Goal: Task Accomplishment & Management: Use online tool/utility

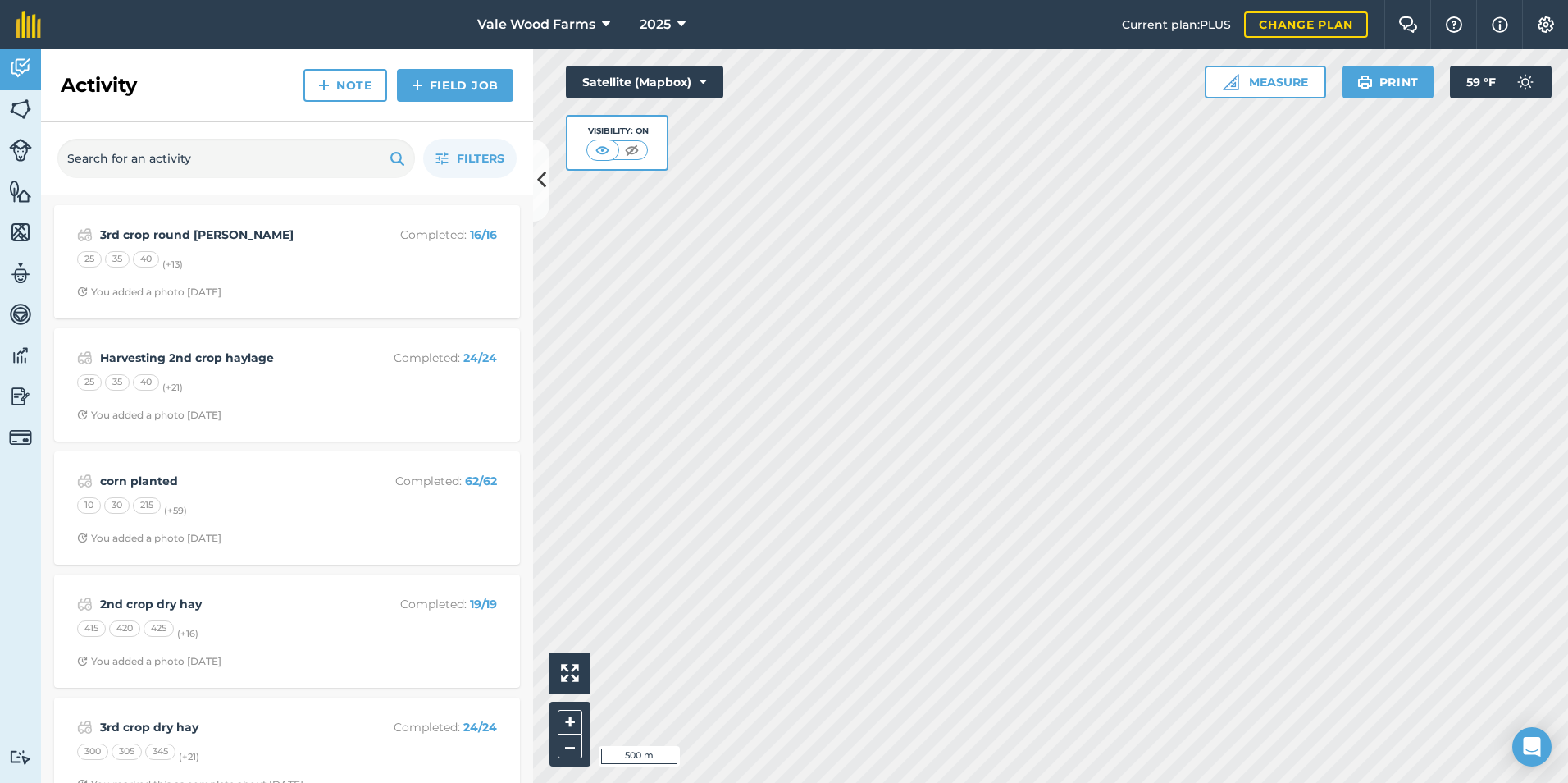
click at [800, 782] on html "Vale Wood Farms 2025 Current plan : PLUS Change plan Farm Chat Help Info Settin…" at bounding box center [784, 391] width 1568 height 783
click at [562, 749] on button "–" at bounding box center [570, 746] width 25 height 24
click at [435, 88] on link "Field Job" at bounding box center [454, 86] width 116 height 33
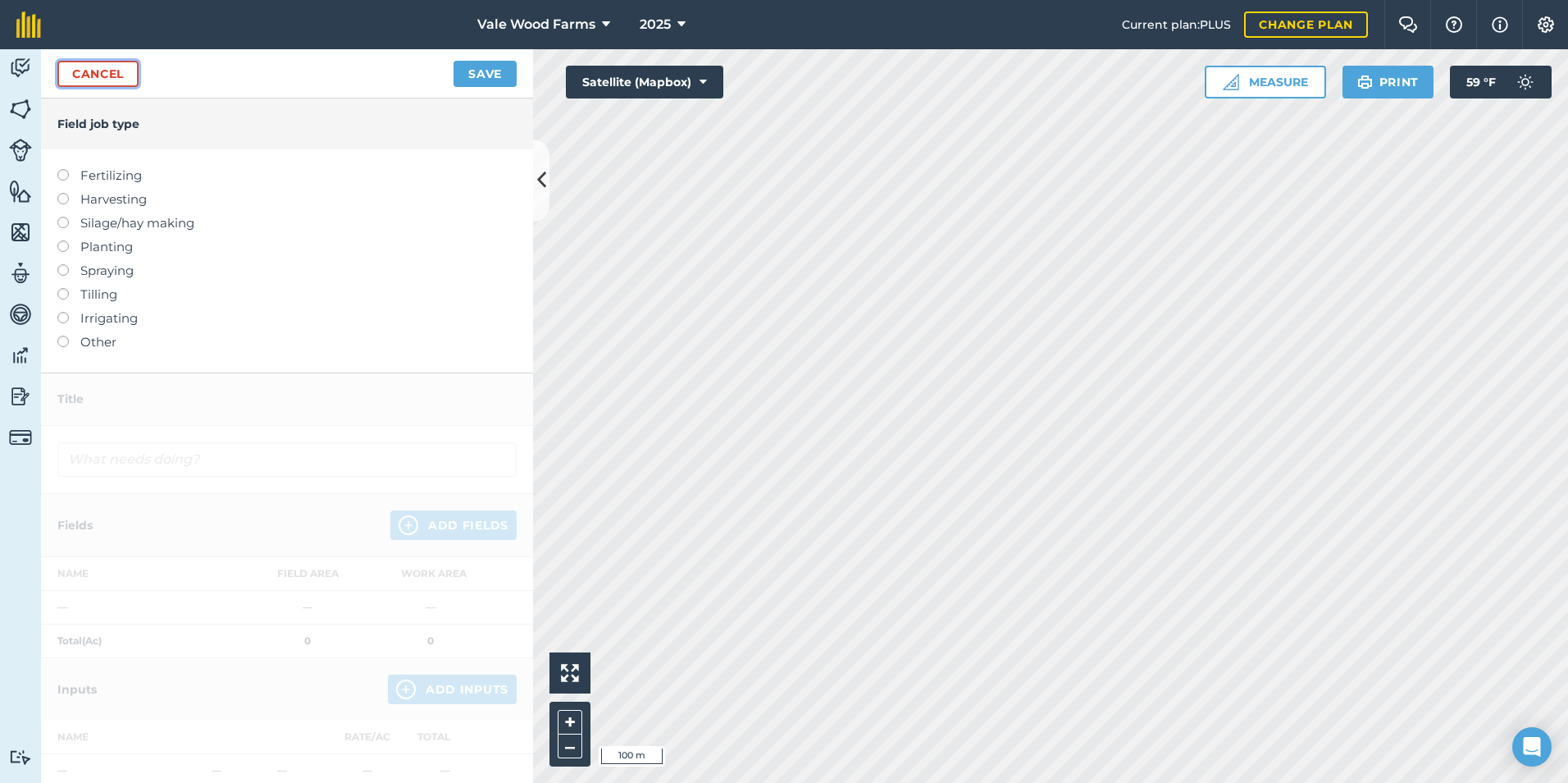
click at [92, 72] on link "Cancel" at bounding box center [98, 73] width 81 height 26
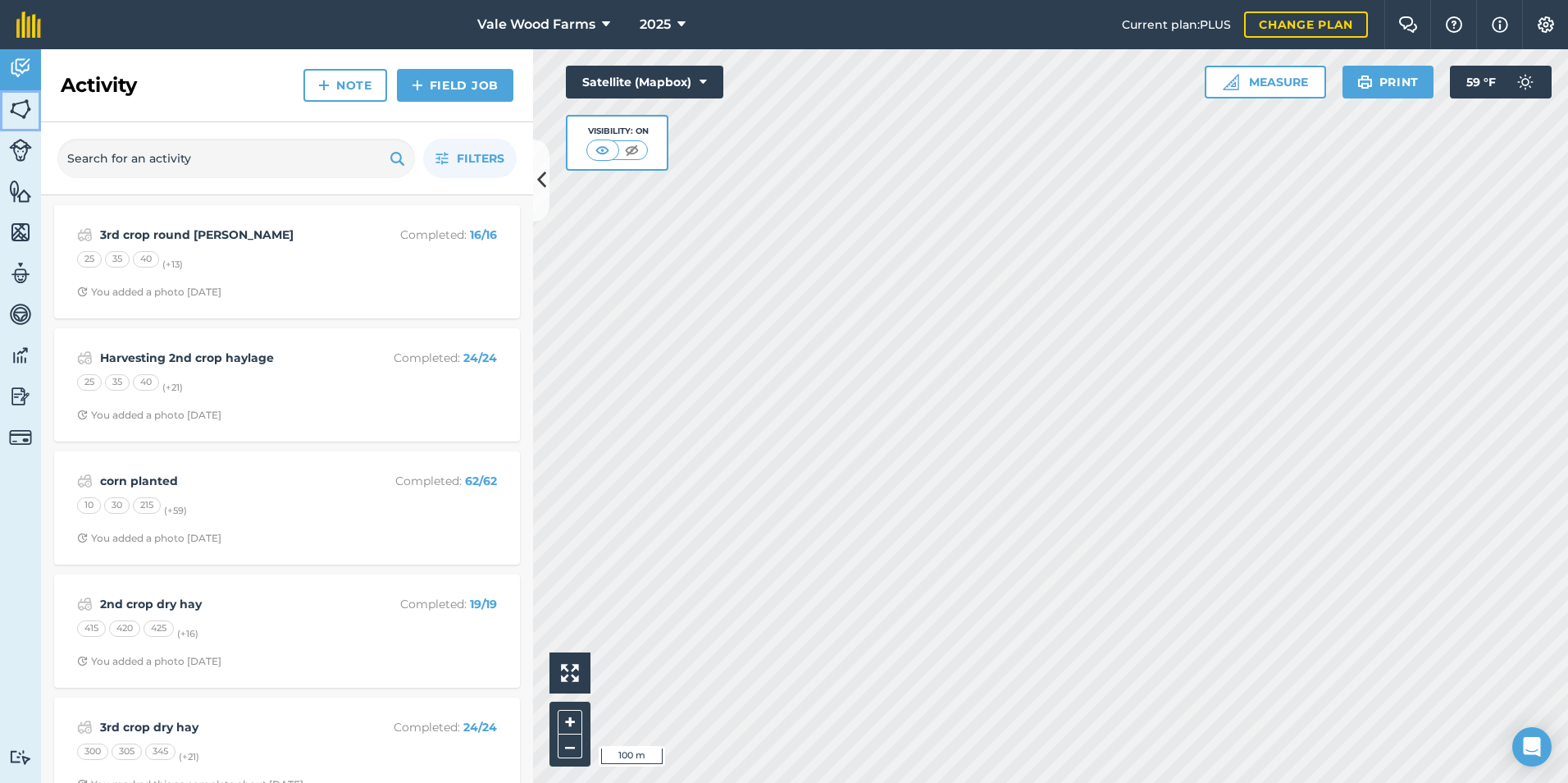
click at [21, 109] on img at bounding box center [20, 110] width 23 height 25
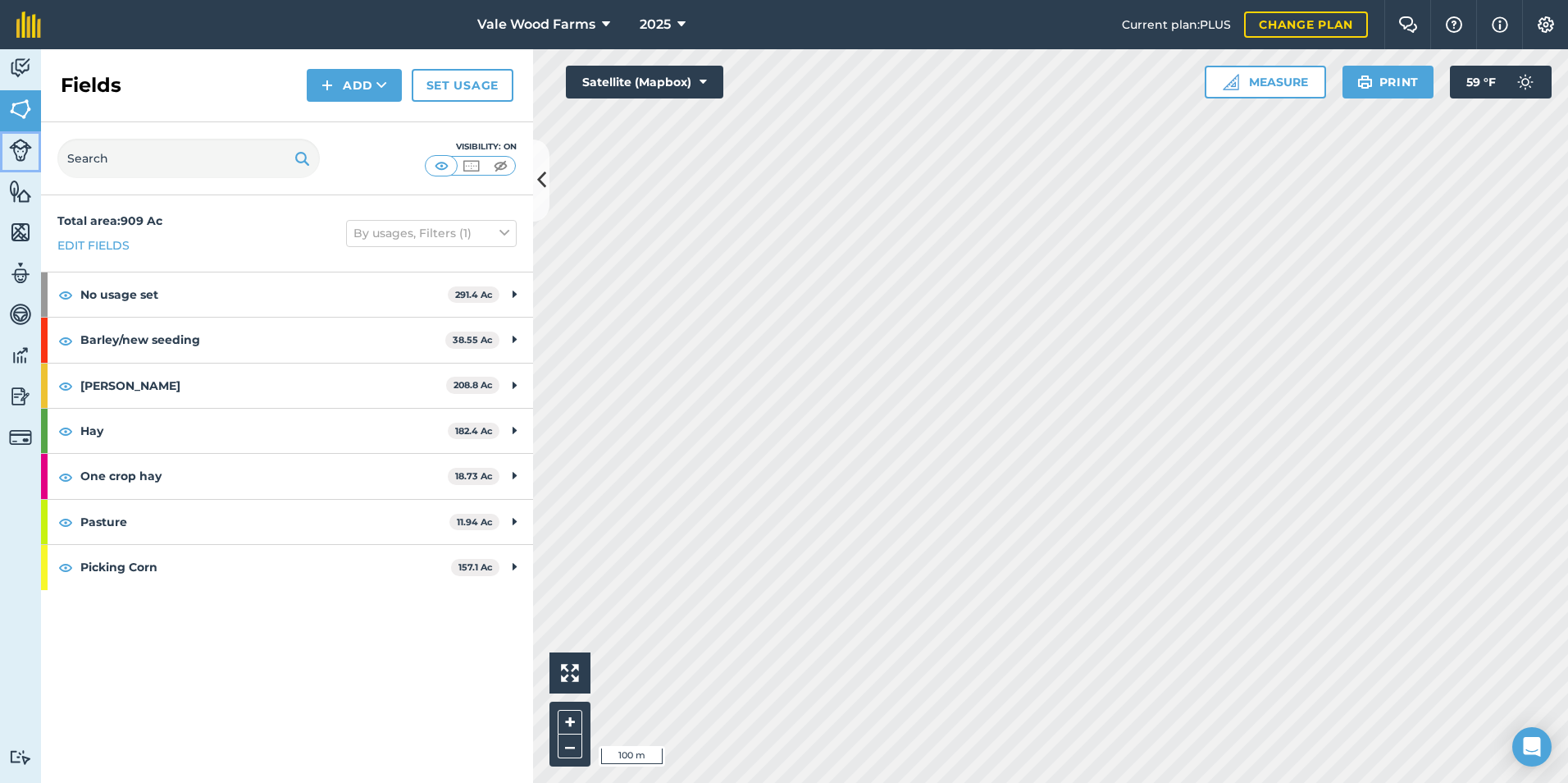
click at [16, 152] on img at bounding box center [20, 150] width 23 height 23
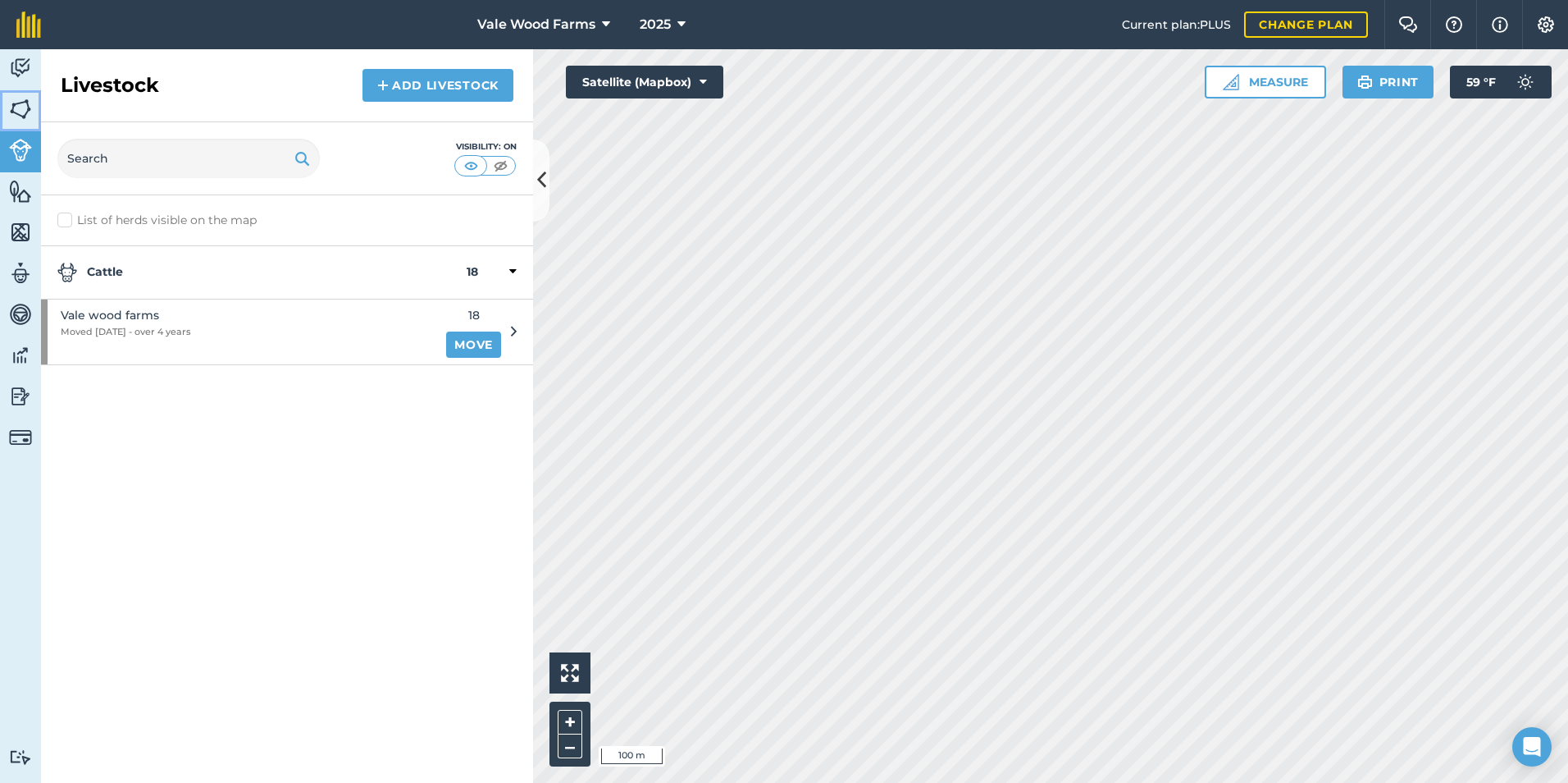
click at [18, 119] on img at bounding box center [20, 110] width 23 height 25
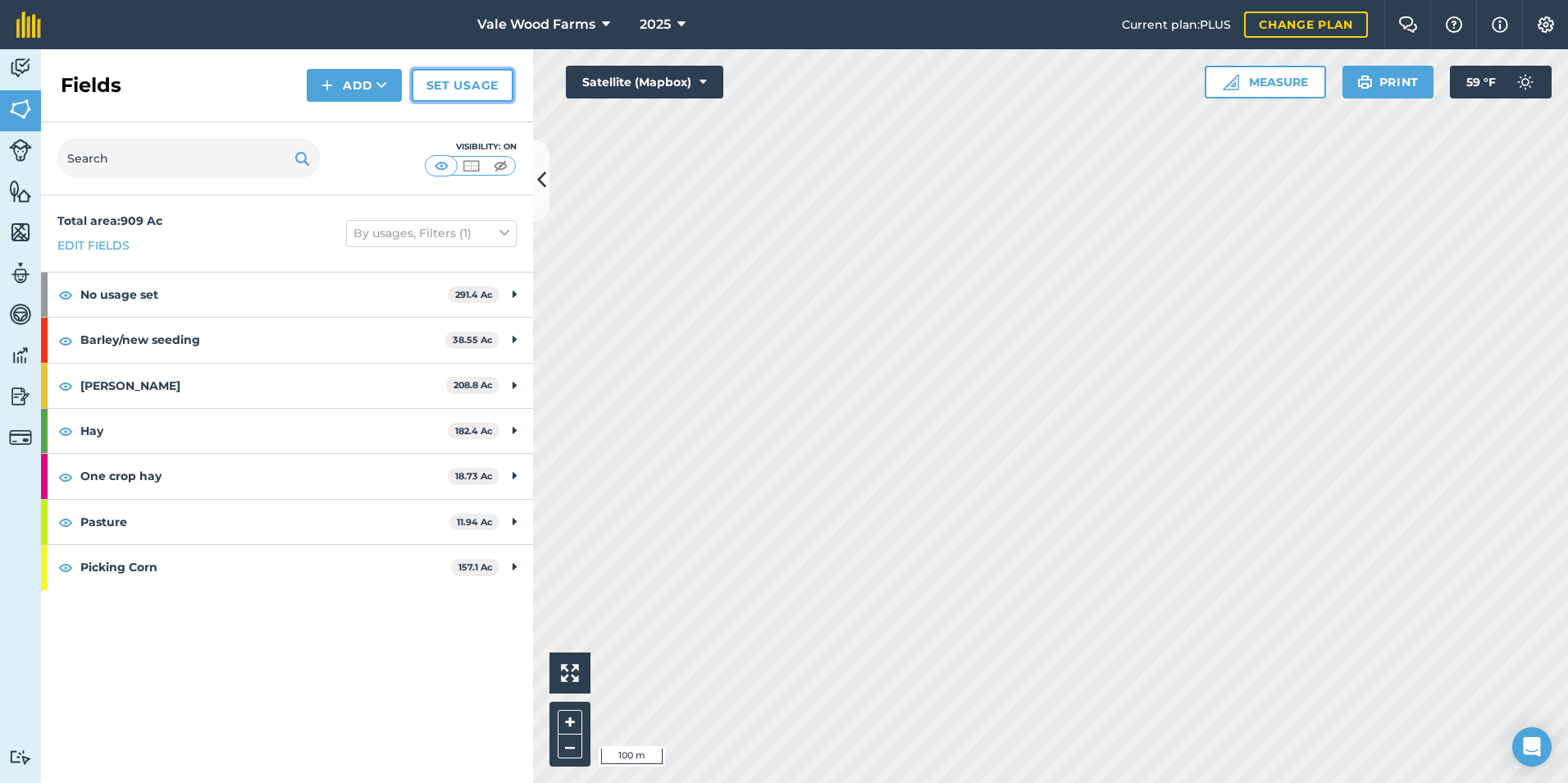
click at [479, 88] on link "Set usage" at bounding box center [463, 86] width 102 height 33
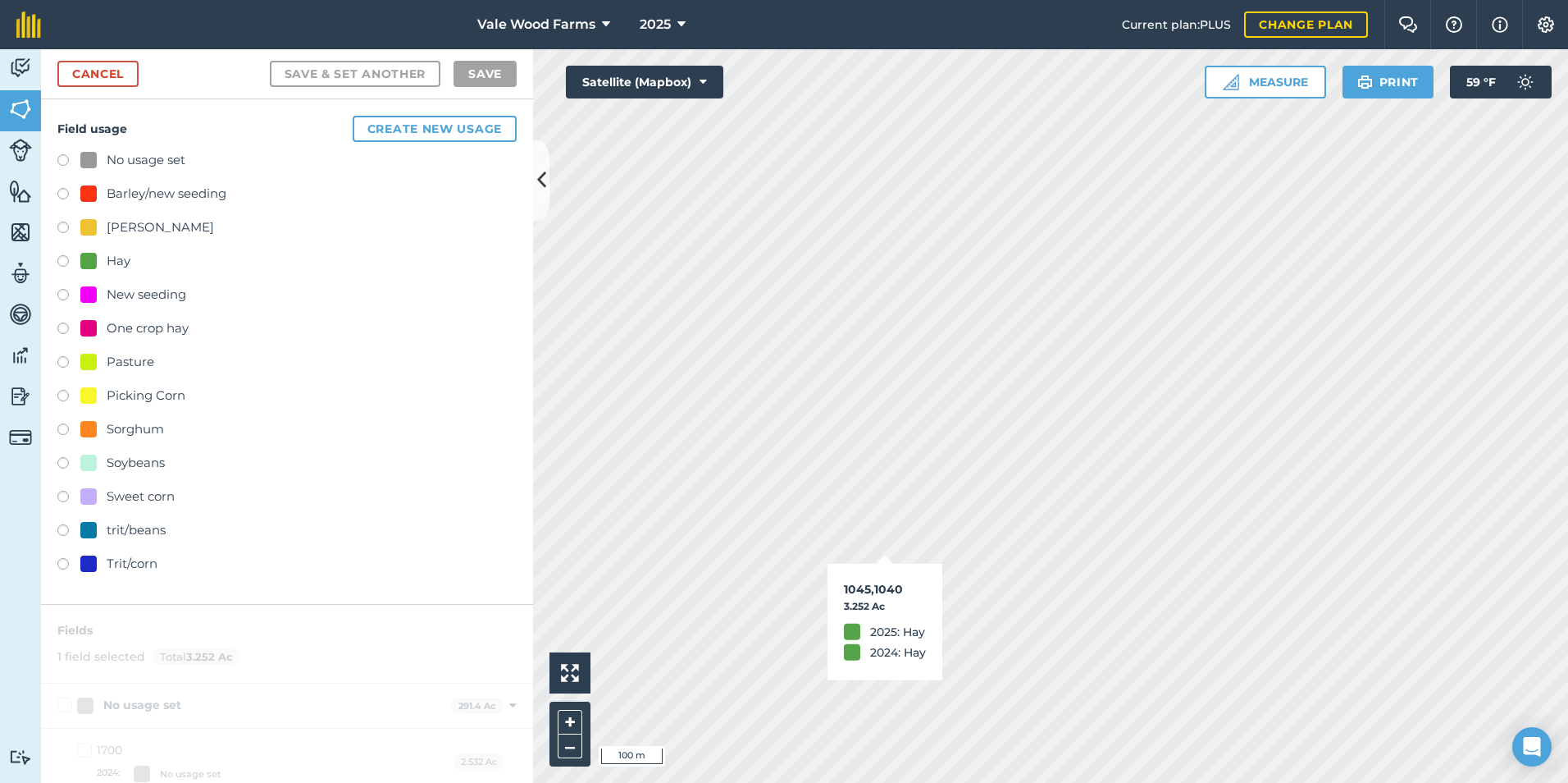
checkbox input "true"
checkbox input "false"
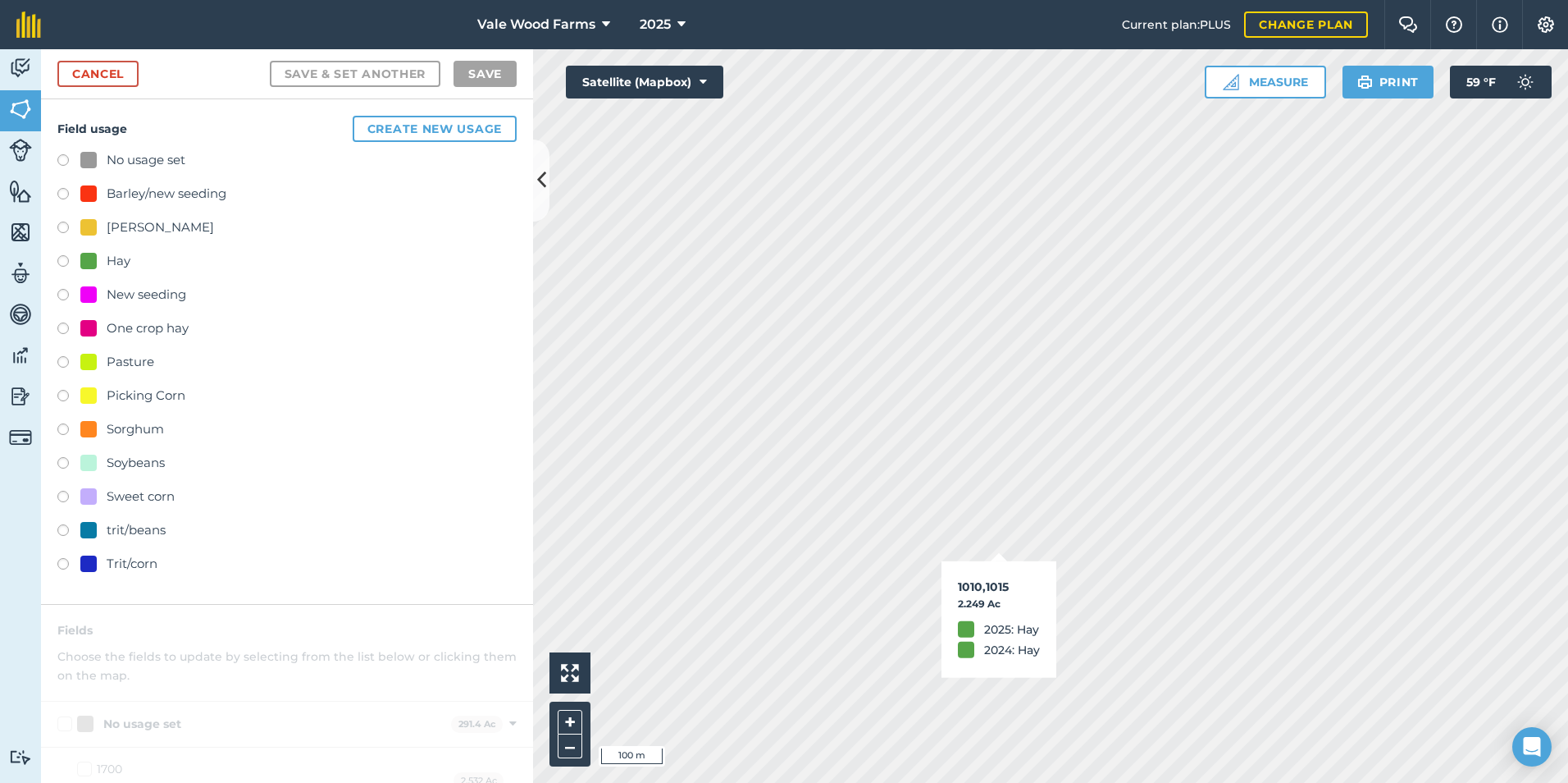
checkbox input "true"
checkbox input "false"
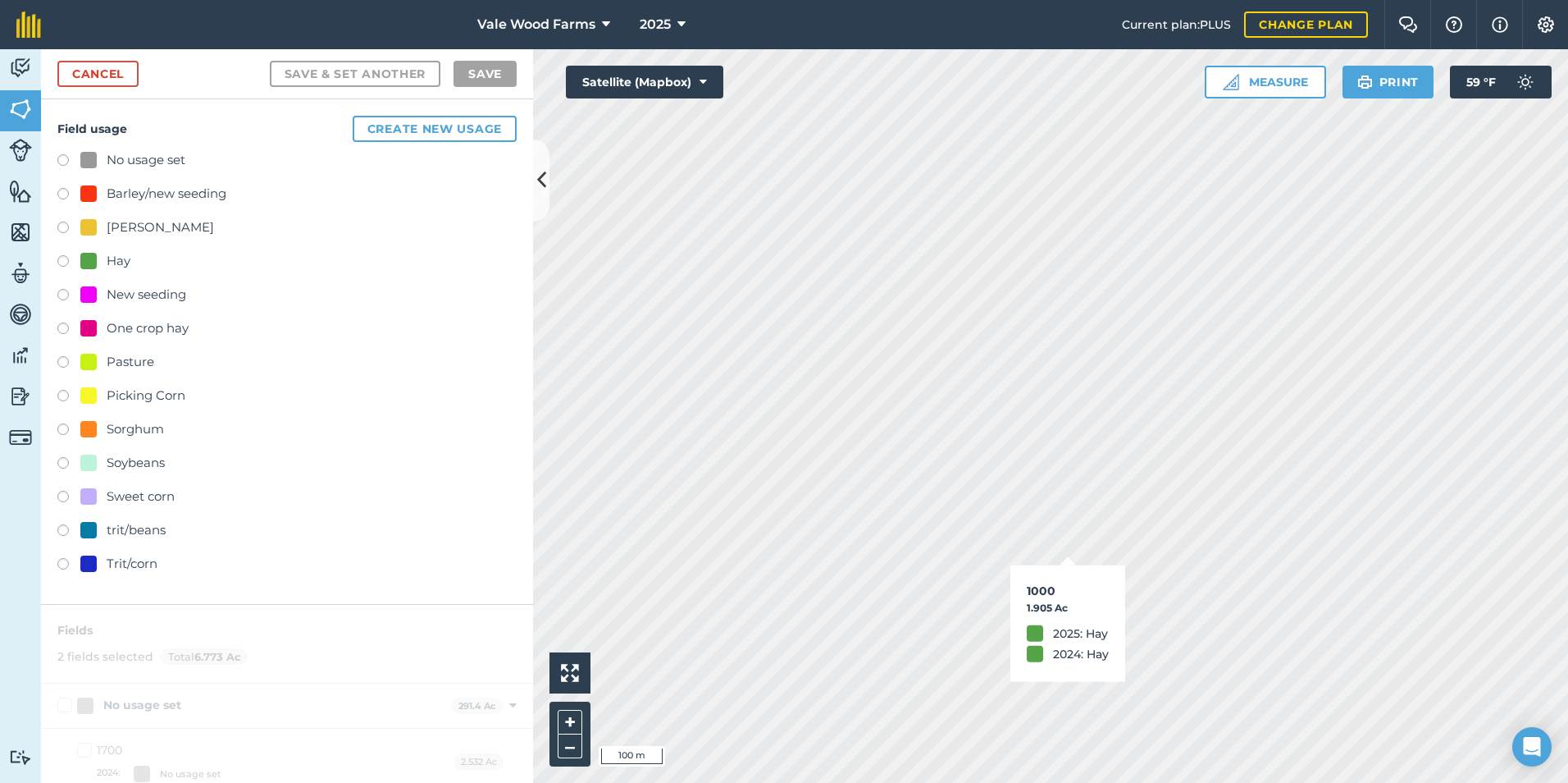
checkbox input "false"
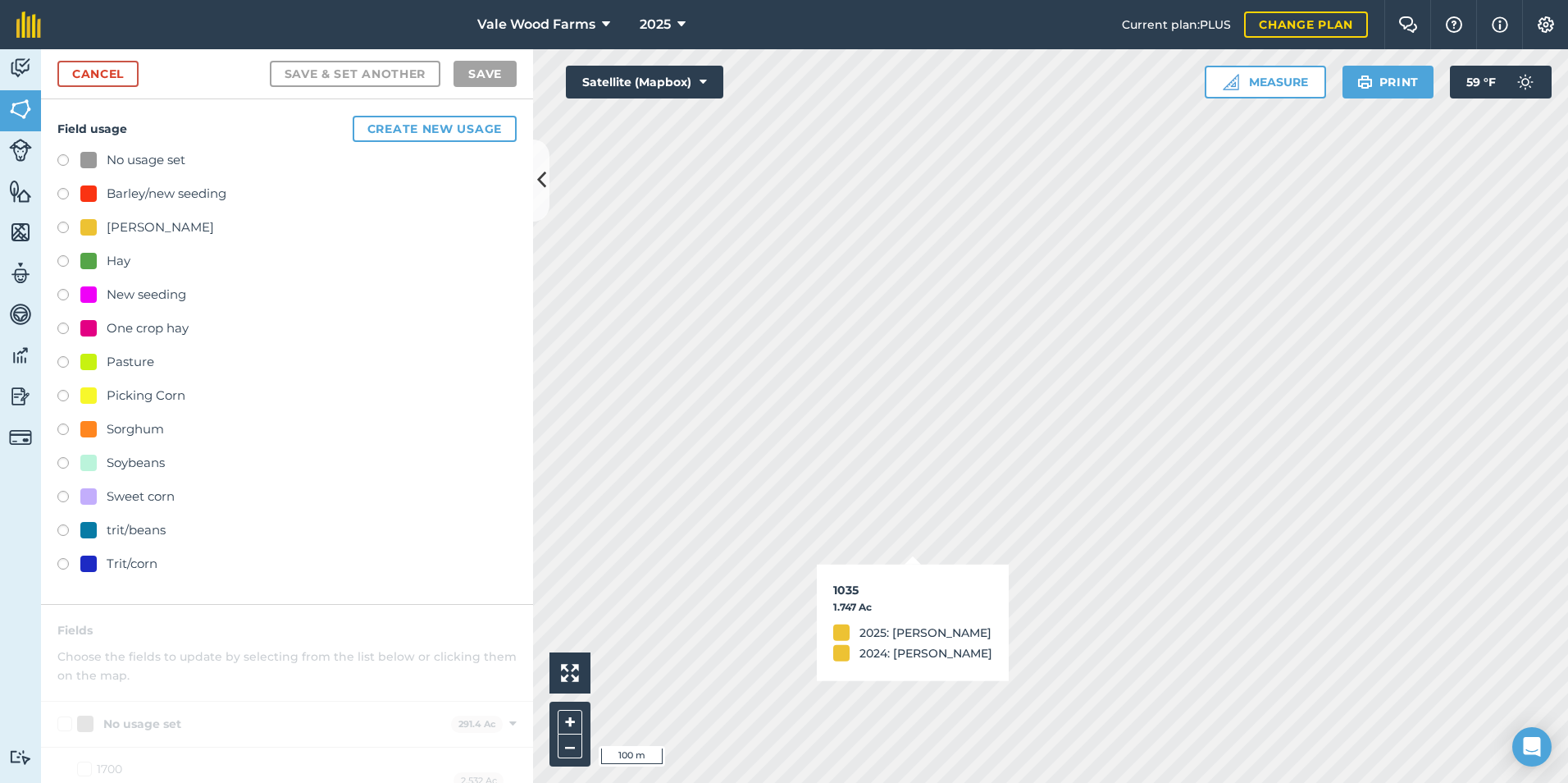
checkbox input "true"
checkbox input "false"
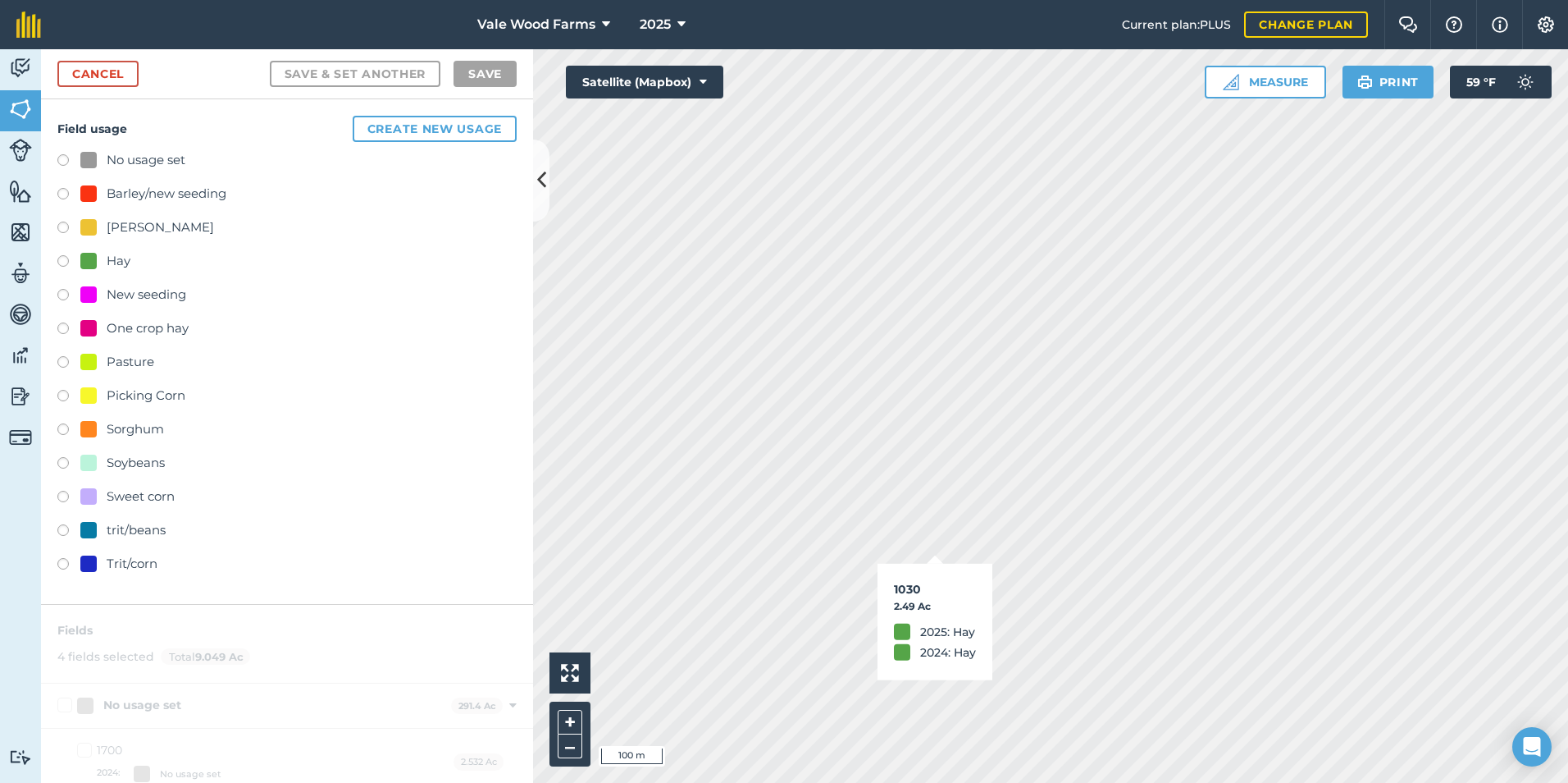
checkbox input "false"
checkbox input "true"
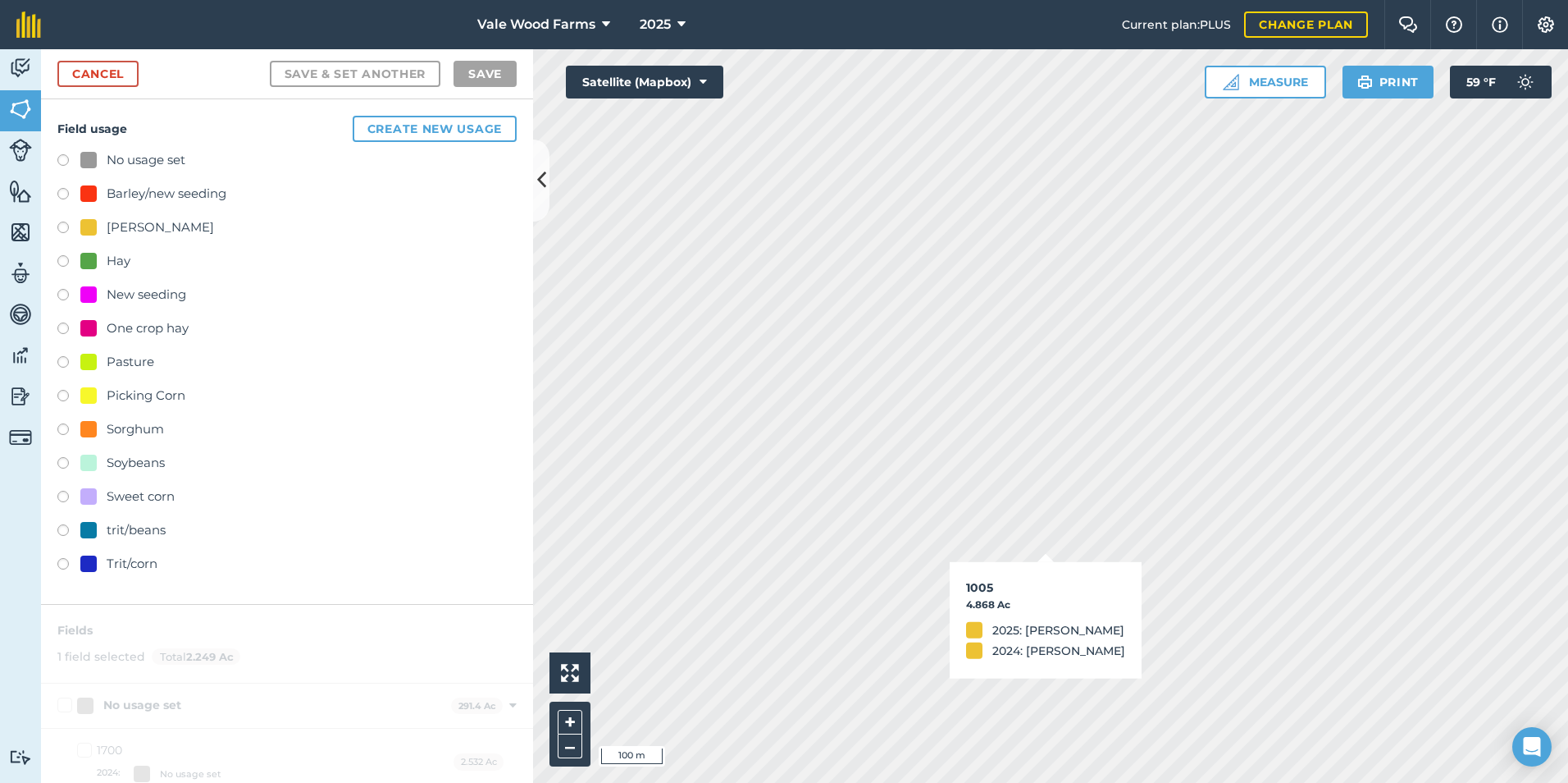
checkbox input "true"
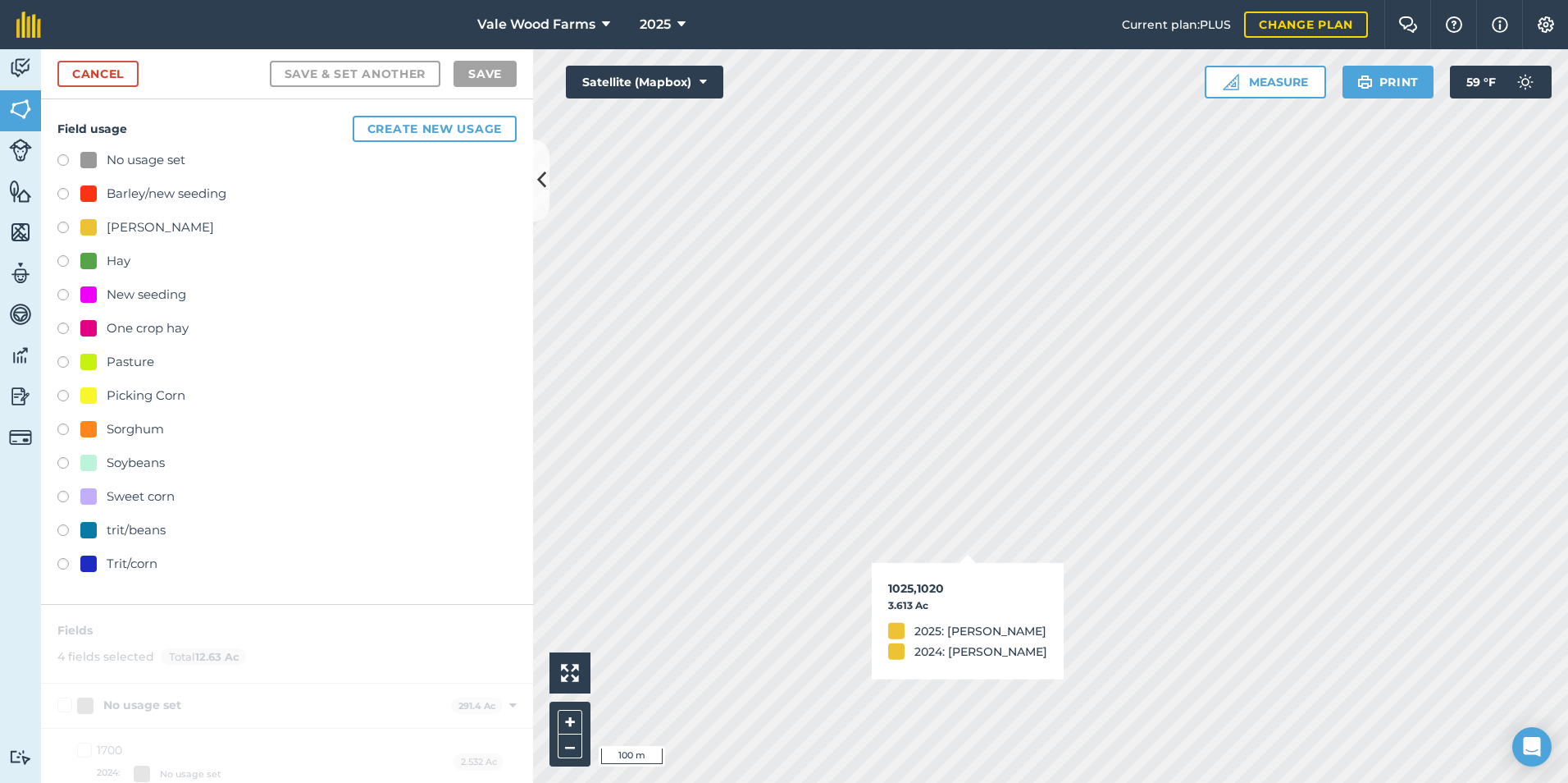
checkbox input "false"
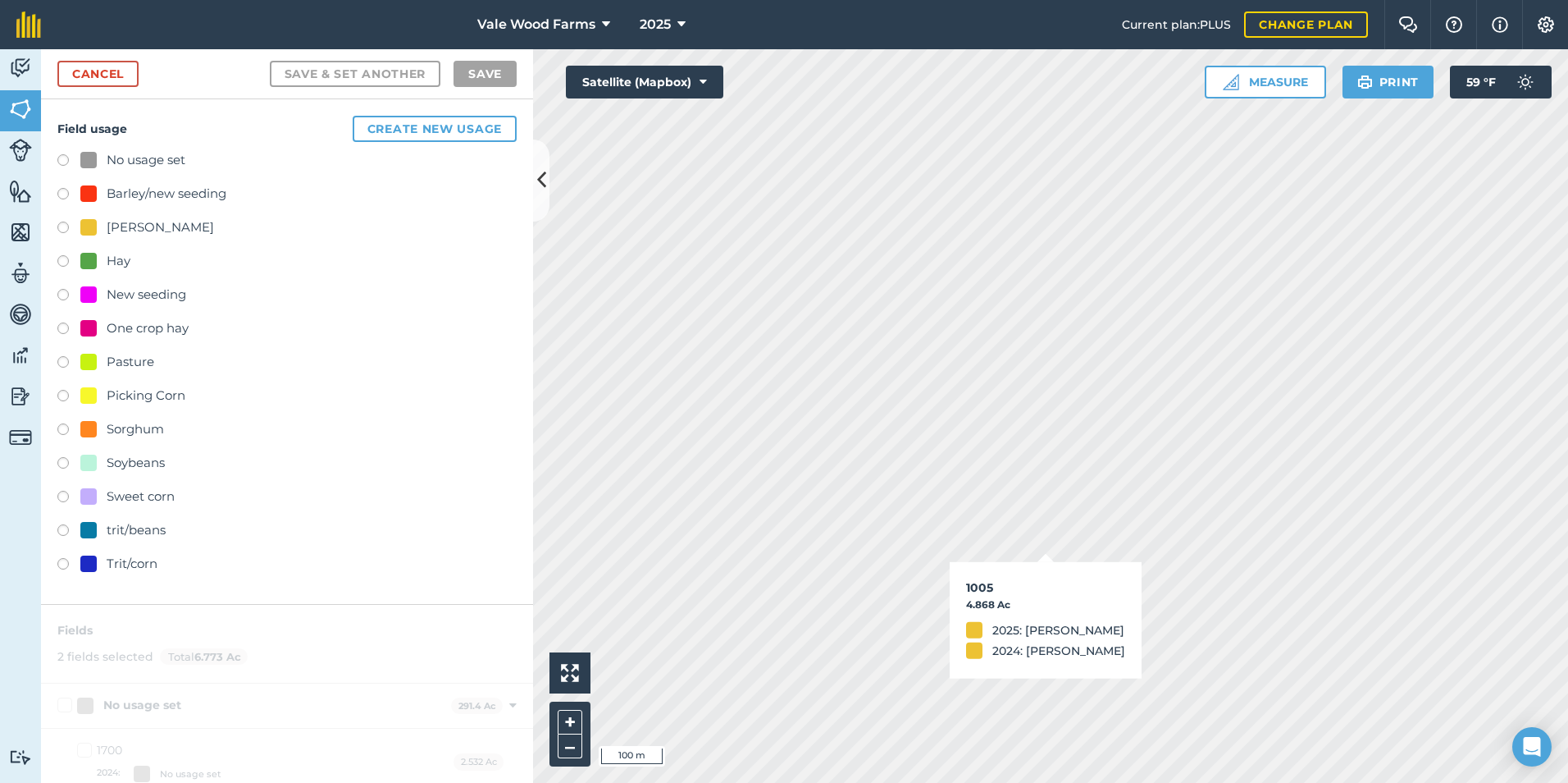
checkbox input "false"
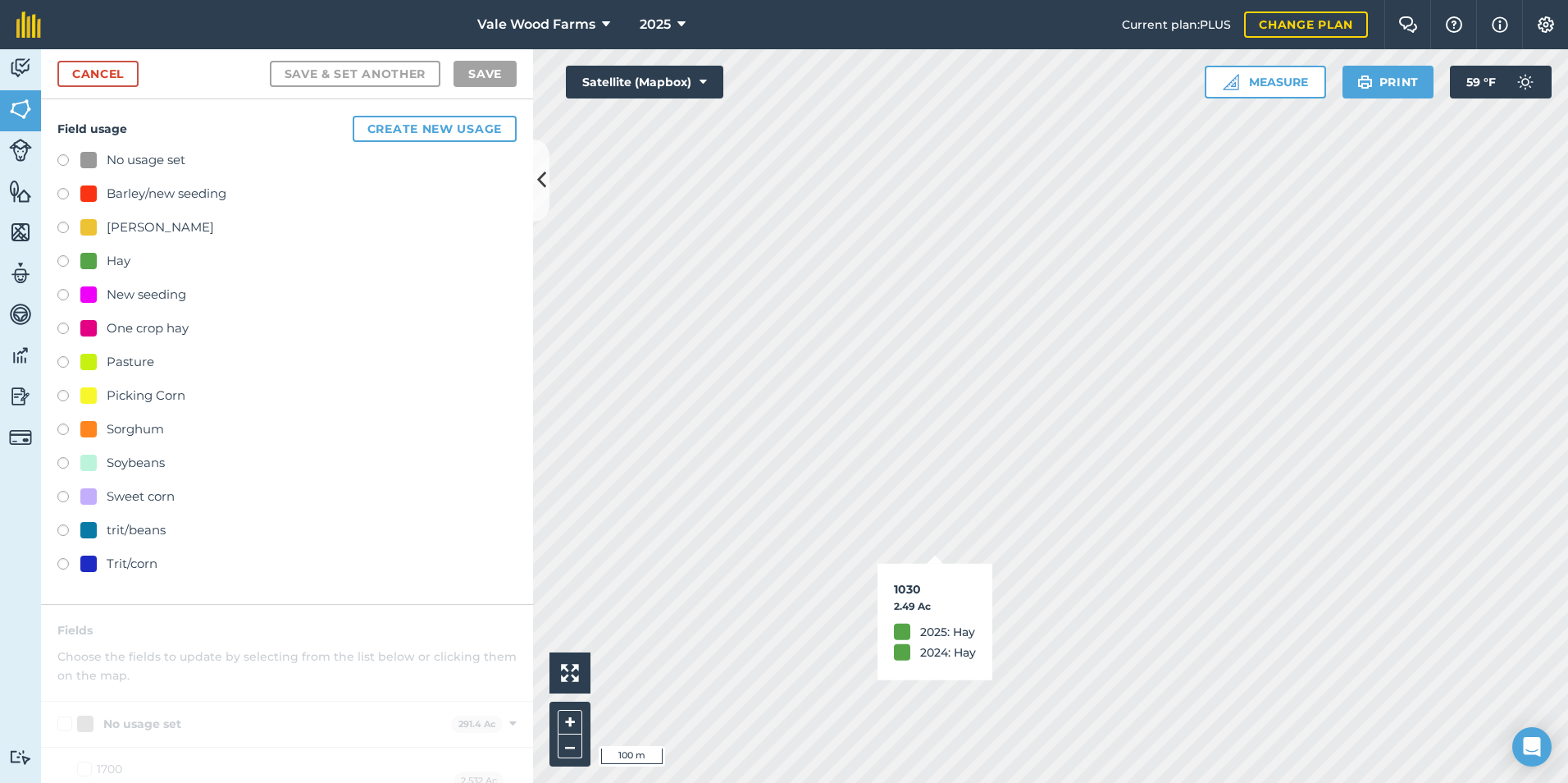
checkbox input "true"
checkbox input "false"
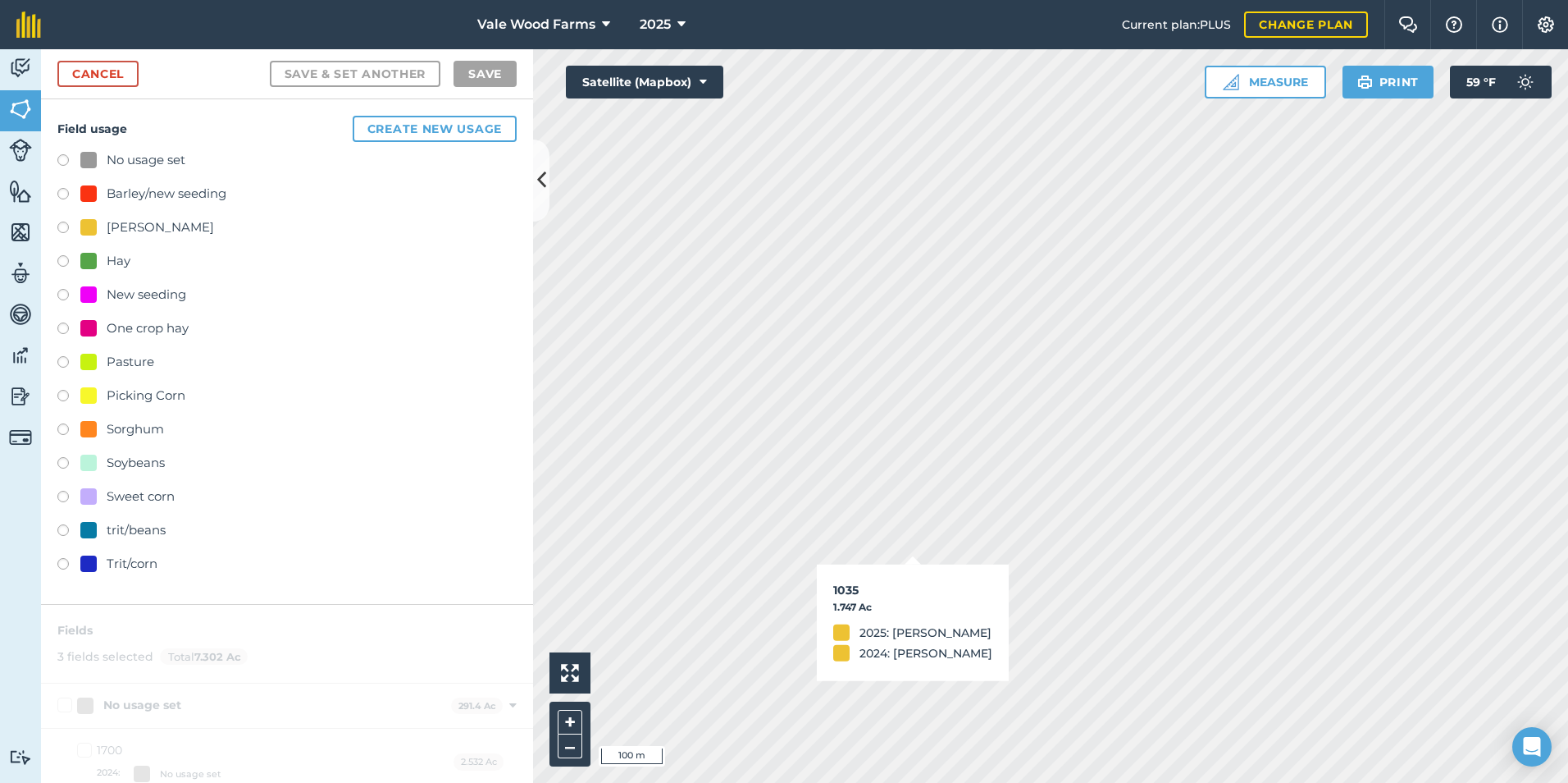
checkbox input "false"
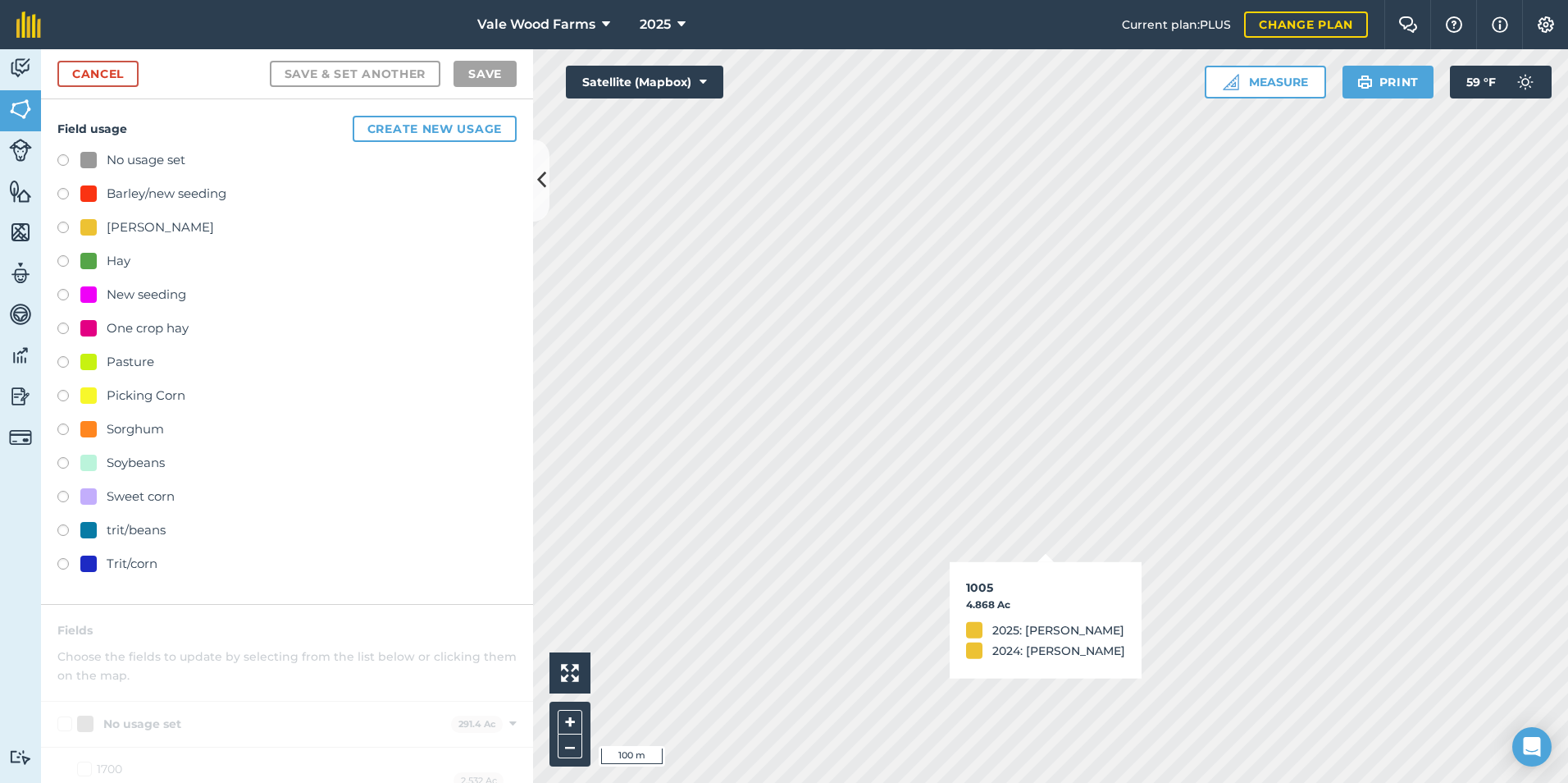
checkbox input "true"
checkbox input "false"
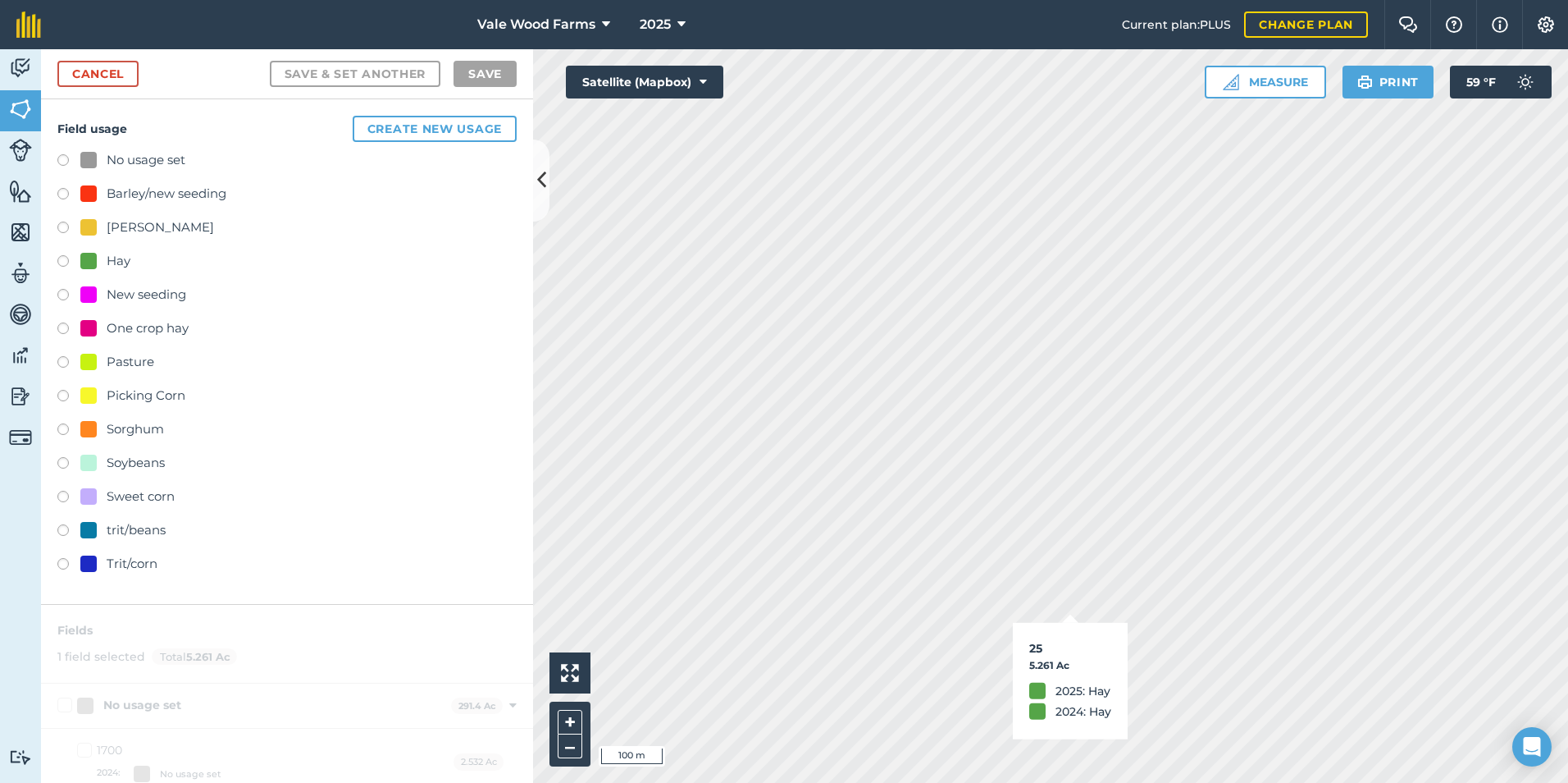
checkbox input "false"
checkbox input "true"
checkbox input "false"
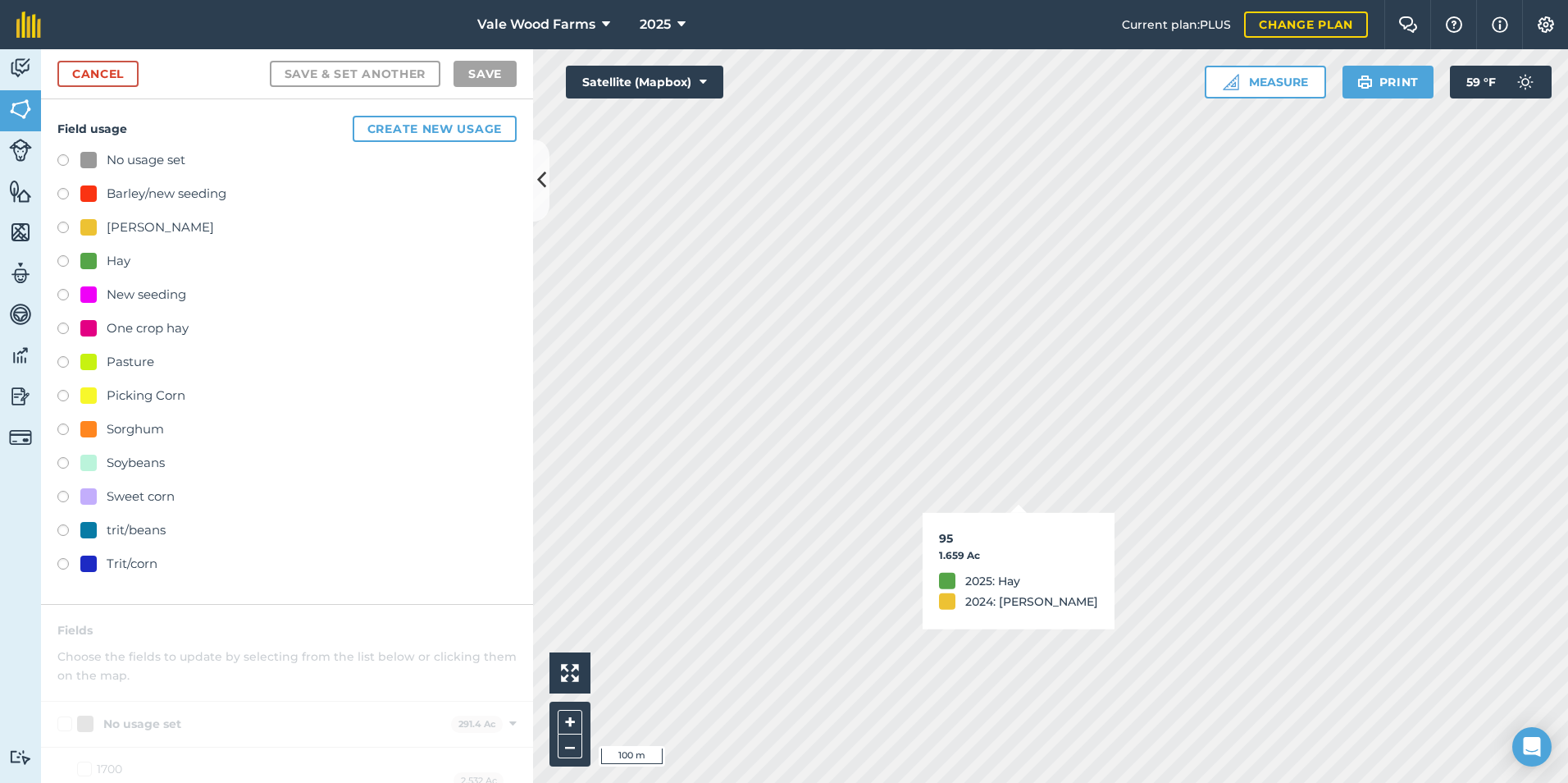
checkbox input "true"
checkbox input "false"
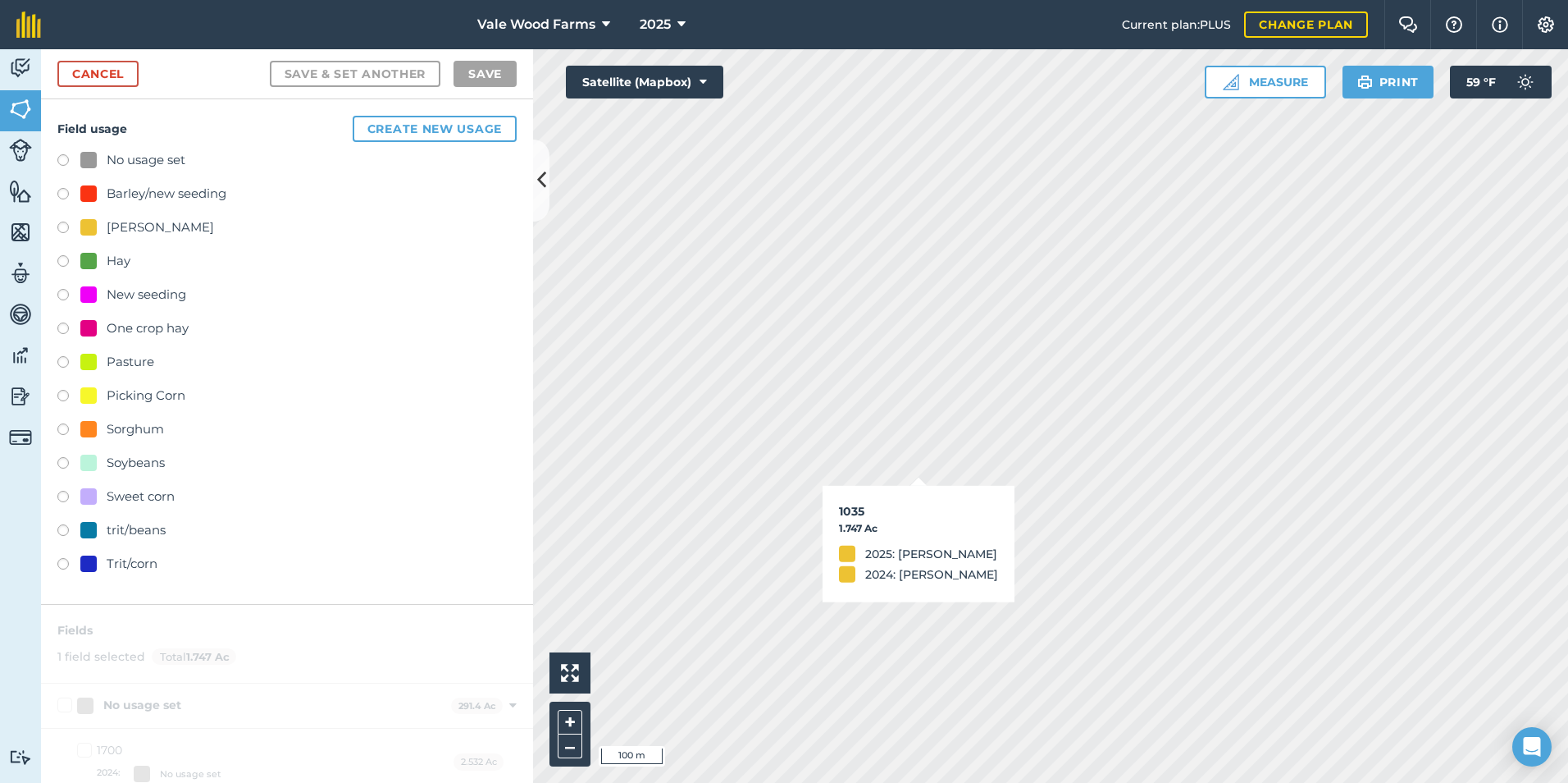
checkbox input "false"
checkbox input "true"
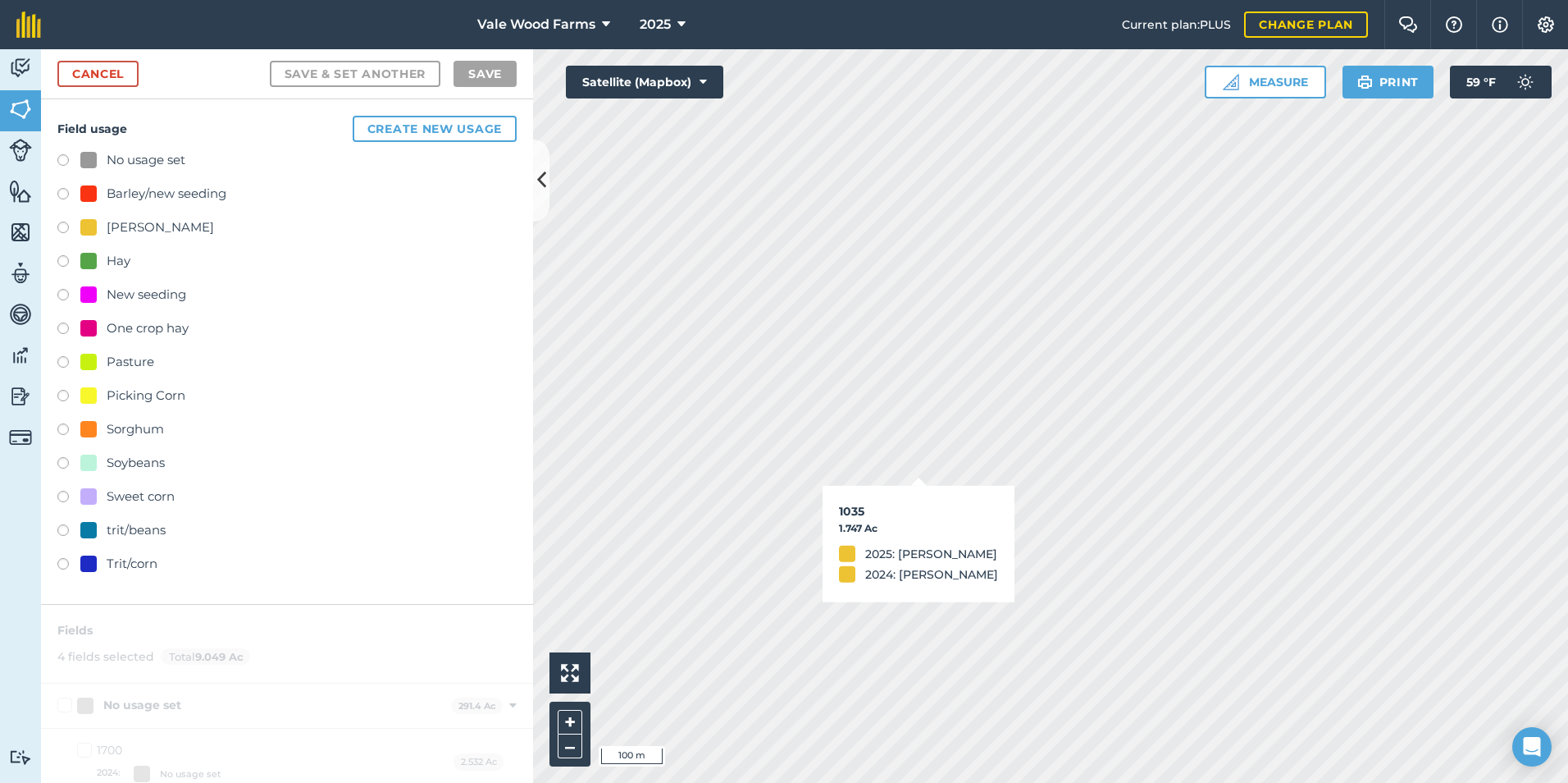
checkbox input "false"
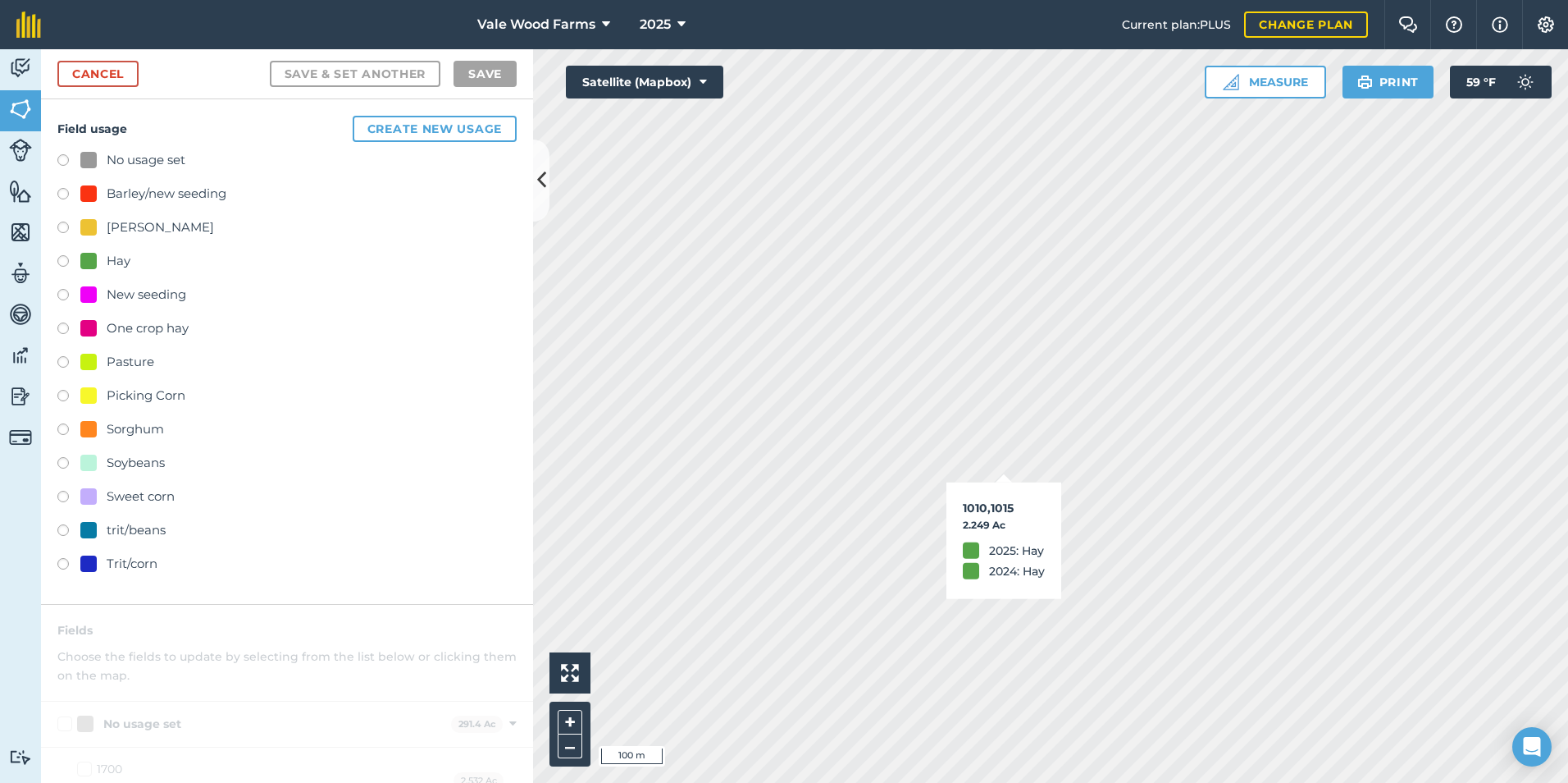
checkbox input "true"
click at [576, 726] on button "+" at bounding box center [570, 722] width 25 height 25
click at [574, 724] on button "+" at bounding box center [570, 722] width 25 height 25
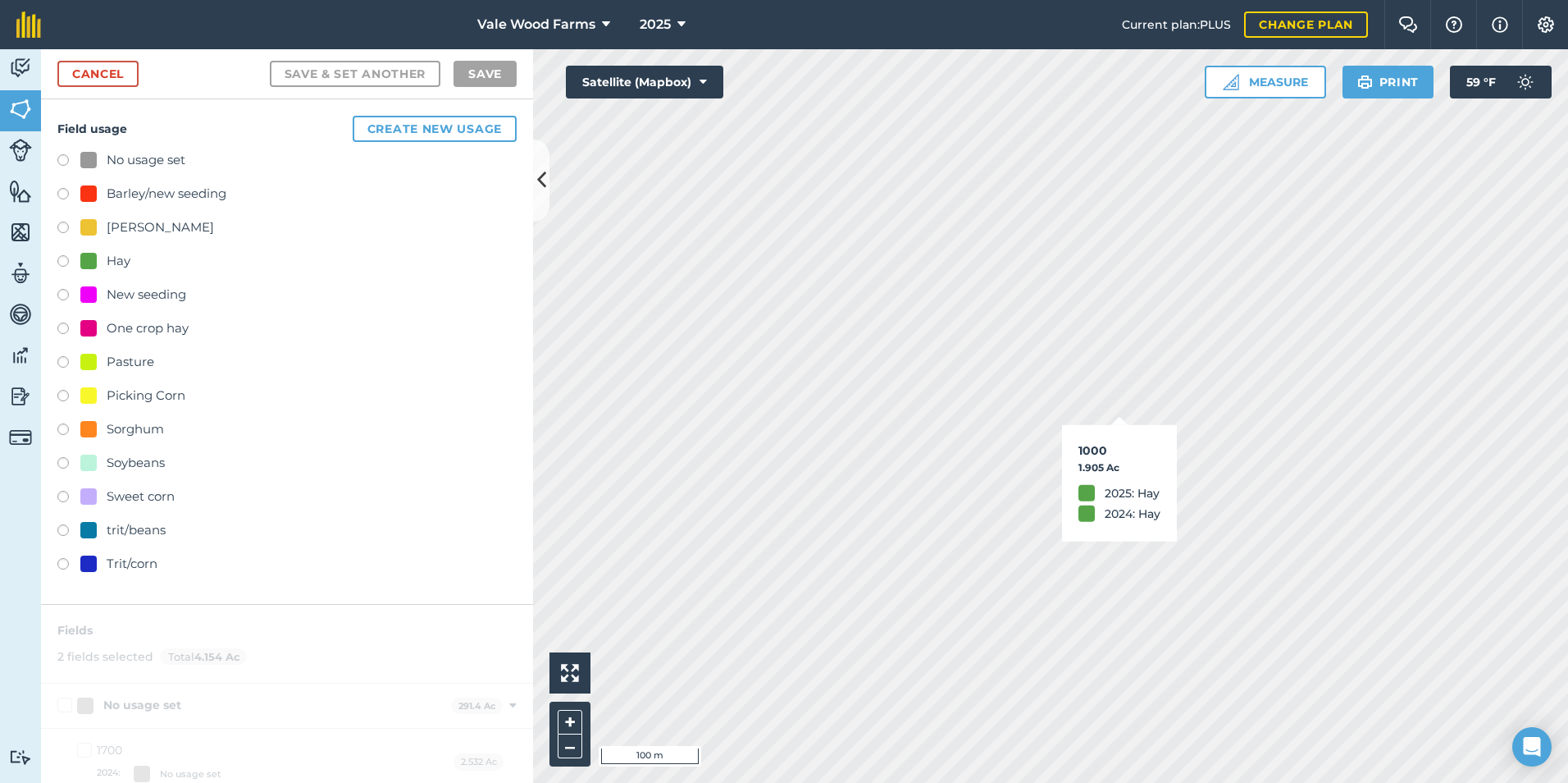
checkbox input "false"
checkbox input "true"
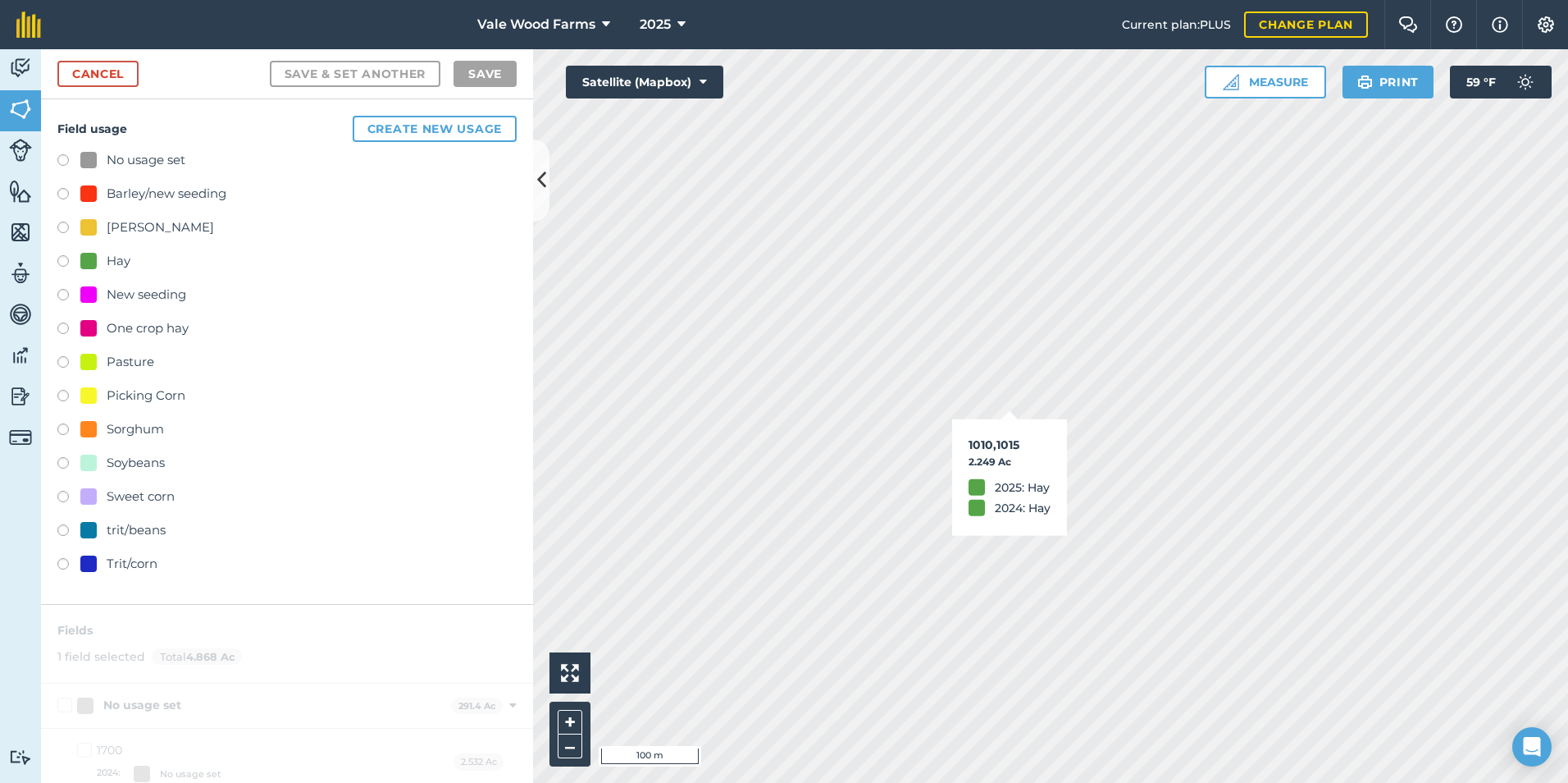
checkbox input "true"
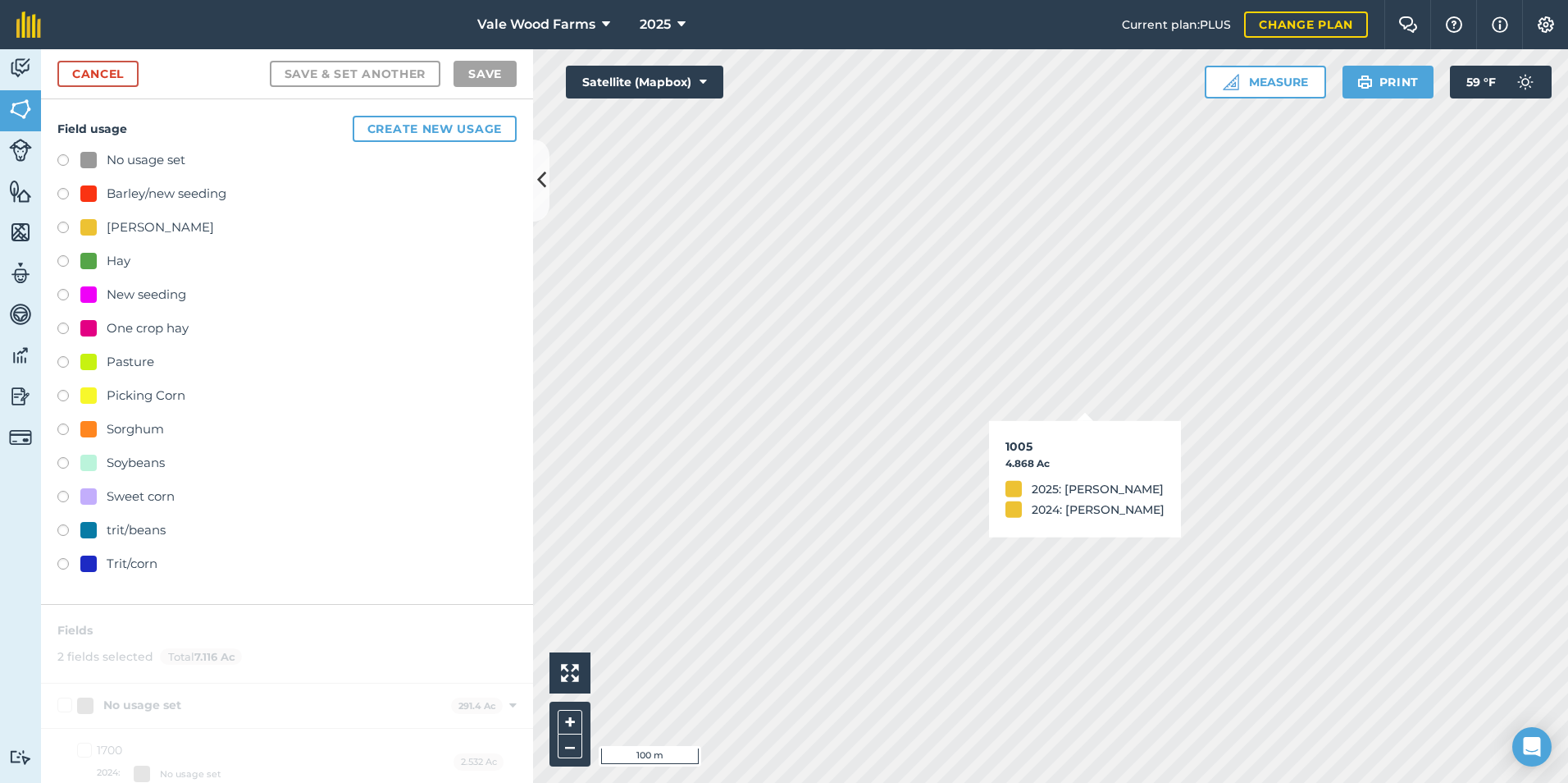
checkbox input "true"
click at [570, 747] on button "–" at bounding box center [570, 746] width 25 height 24
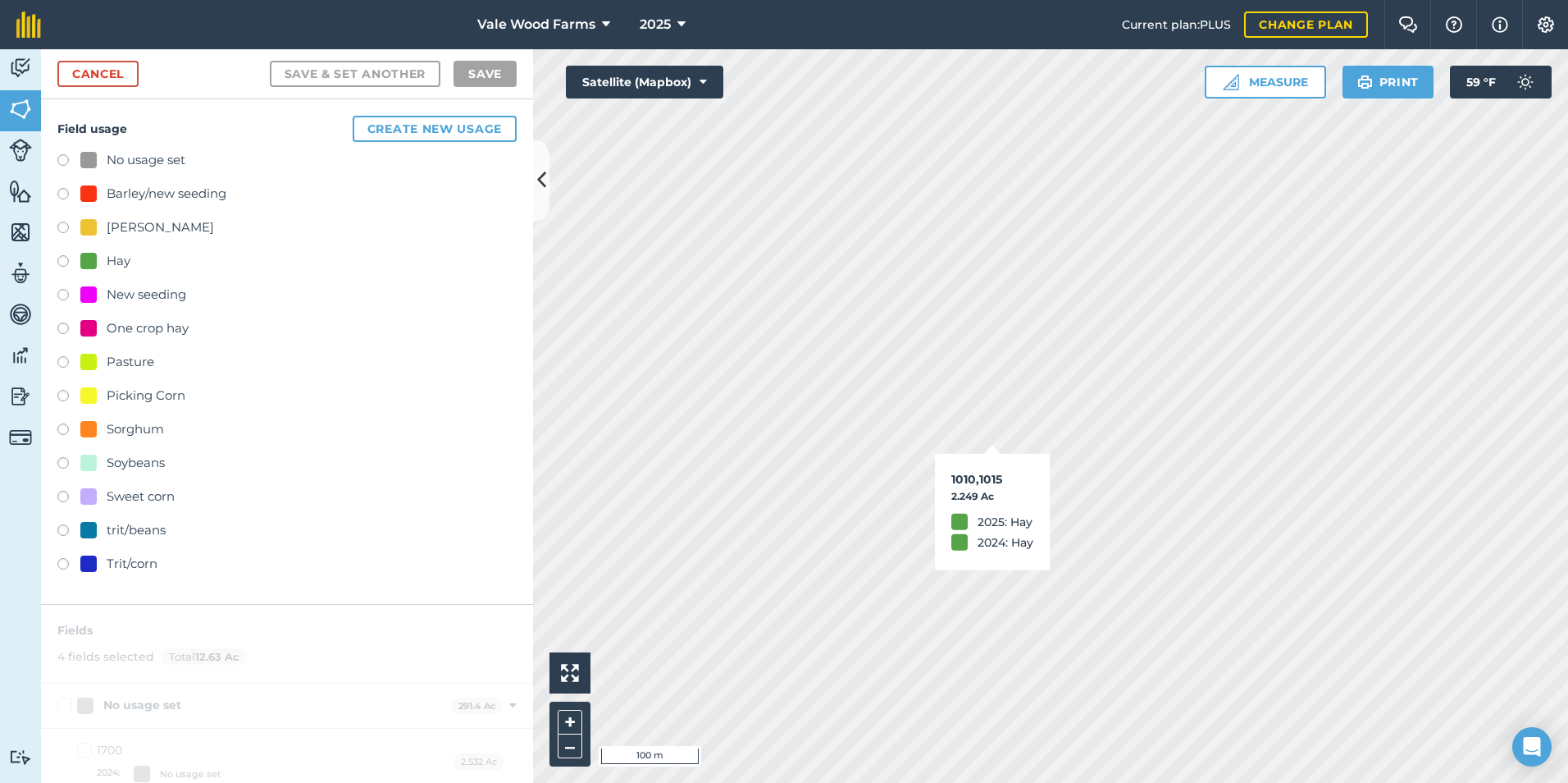
checkbox input "false"
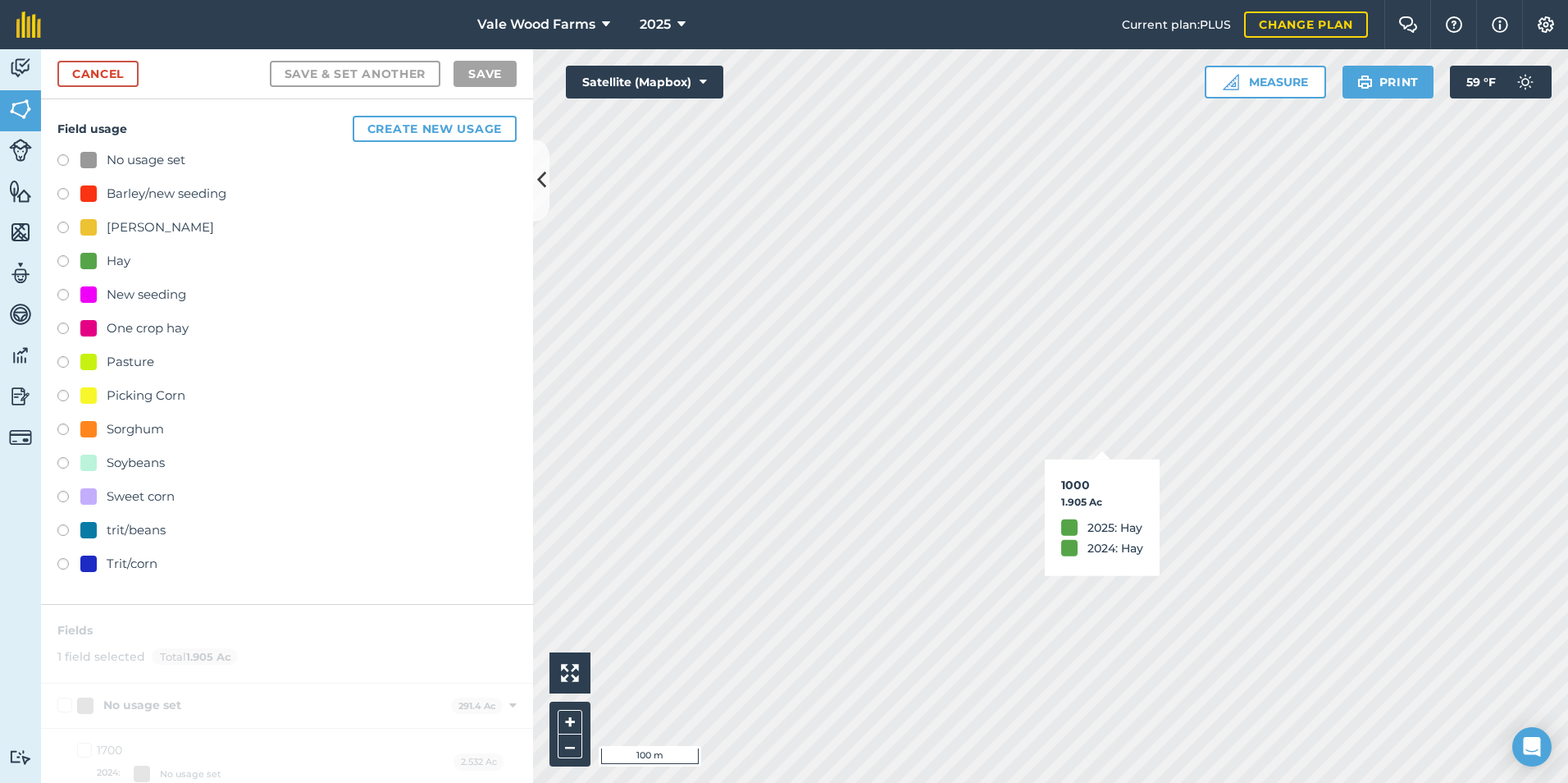
checkbox input "false"
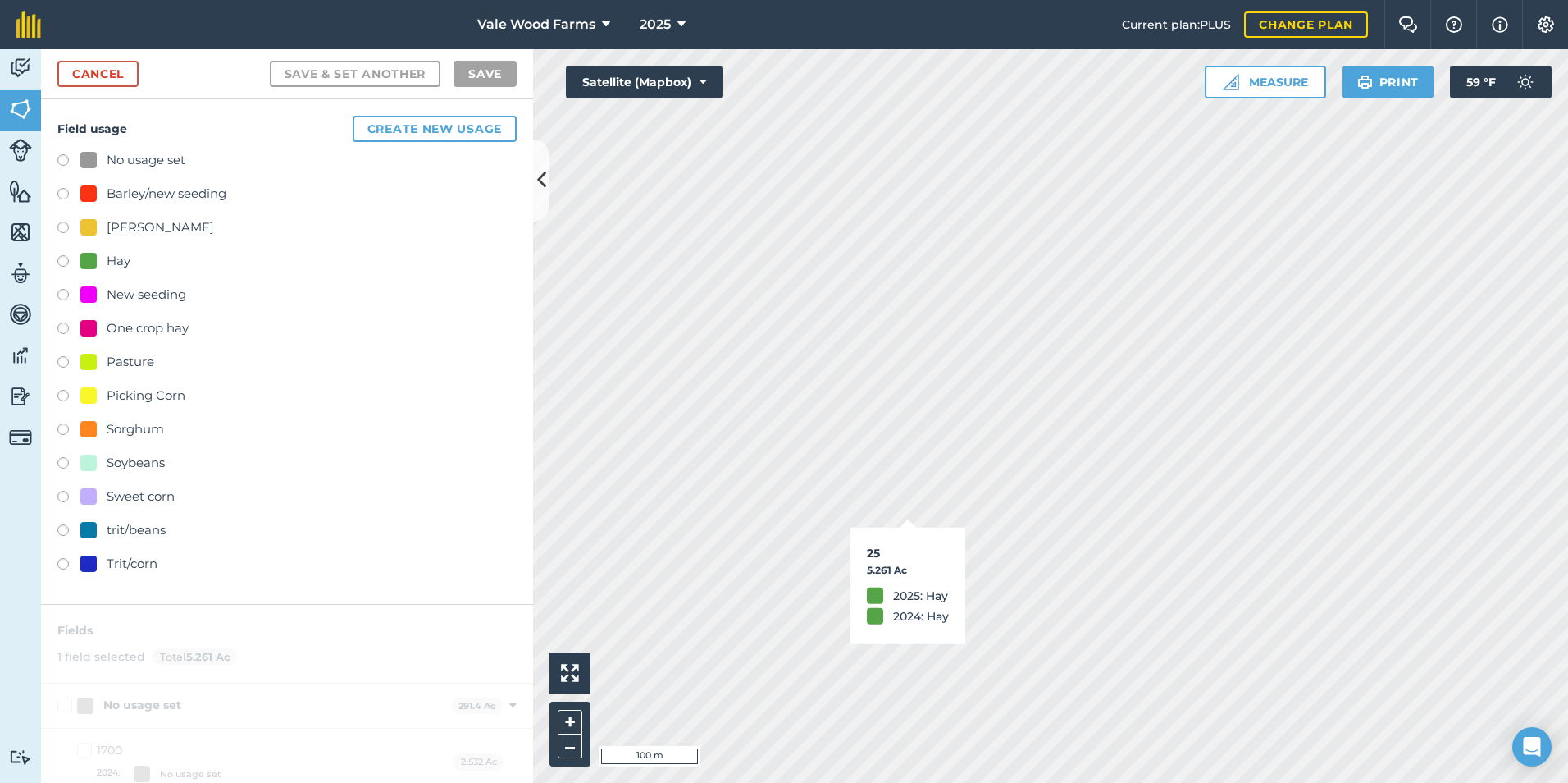
checkbox input "false"
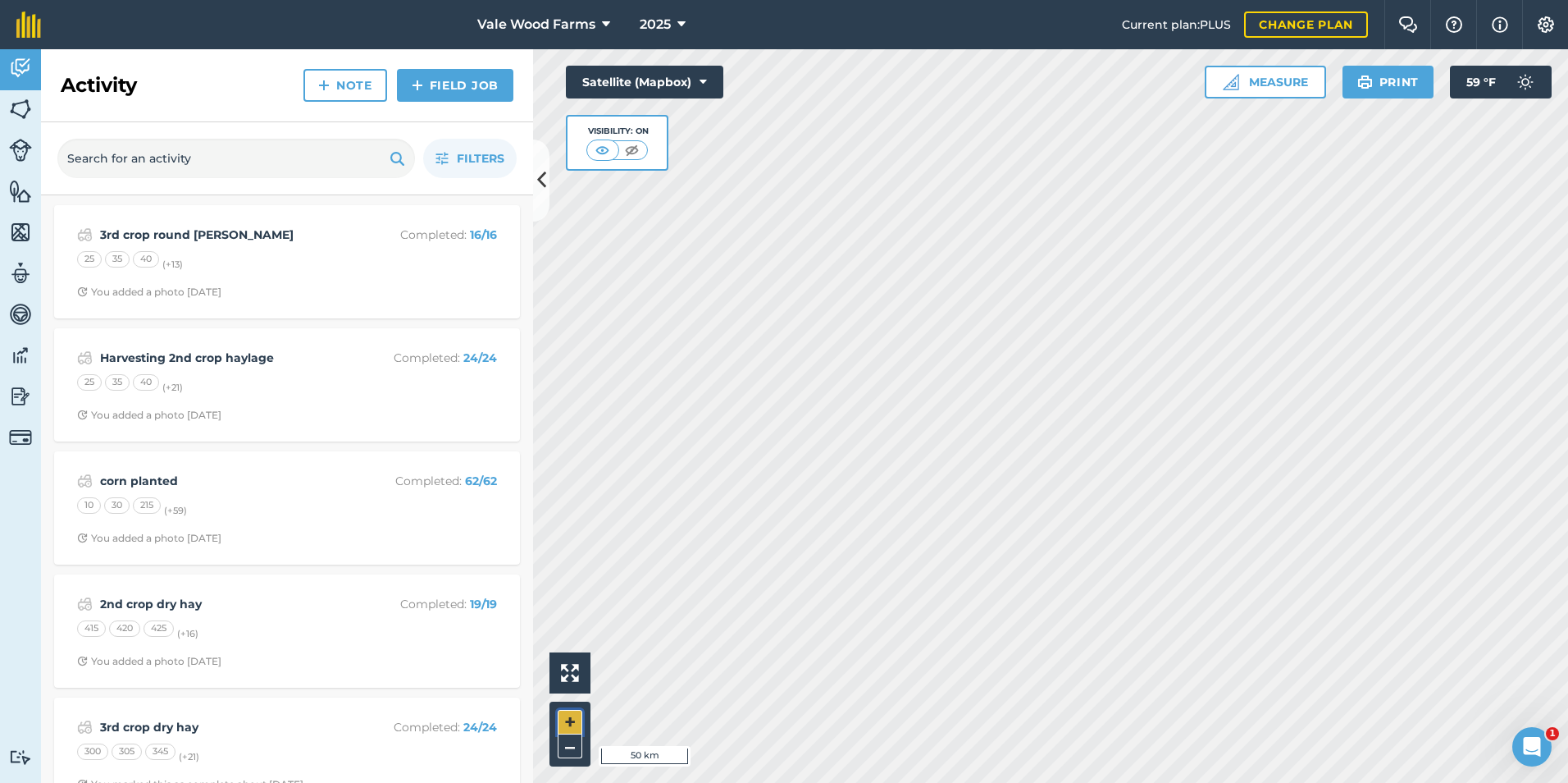
click at [565, 717] on button "+" at bounding box center [570, 722] width 25 height 25
click at [565, 716] on button "+" at bounding box center [570, 722] width 25 height 25
click at [564, 716] on button "+" at bounding box center [570, 722] width 25 height 25
click at [564, 718] on button "+" at bounding box center [570, 722] width 25 height 25
click at [565, 715] on button "+" at bounding box center [570, 722] width 25 height 25
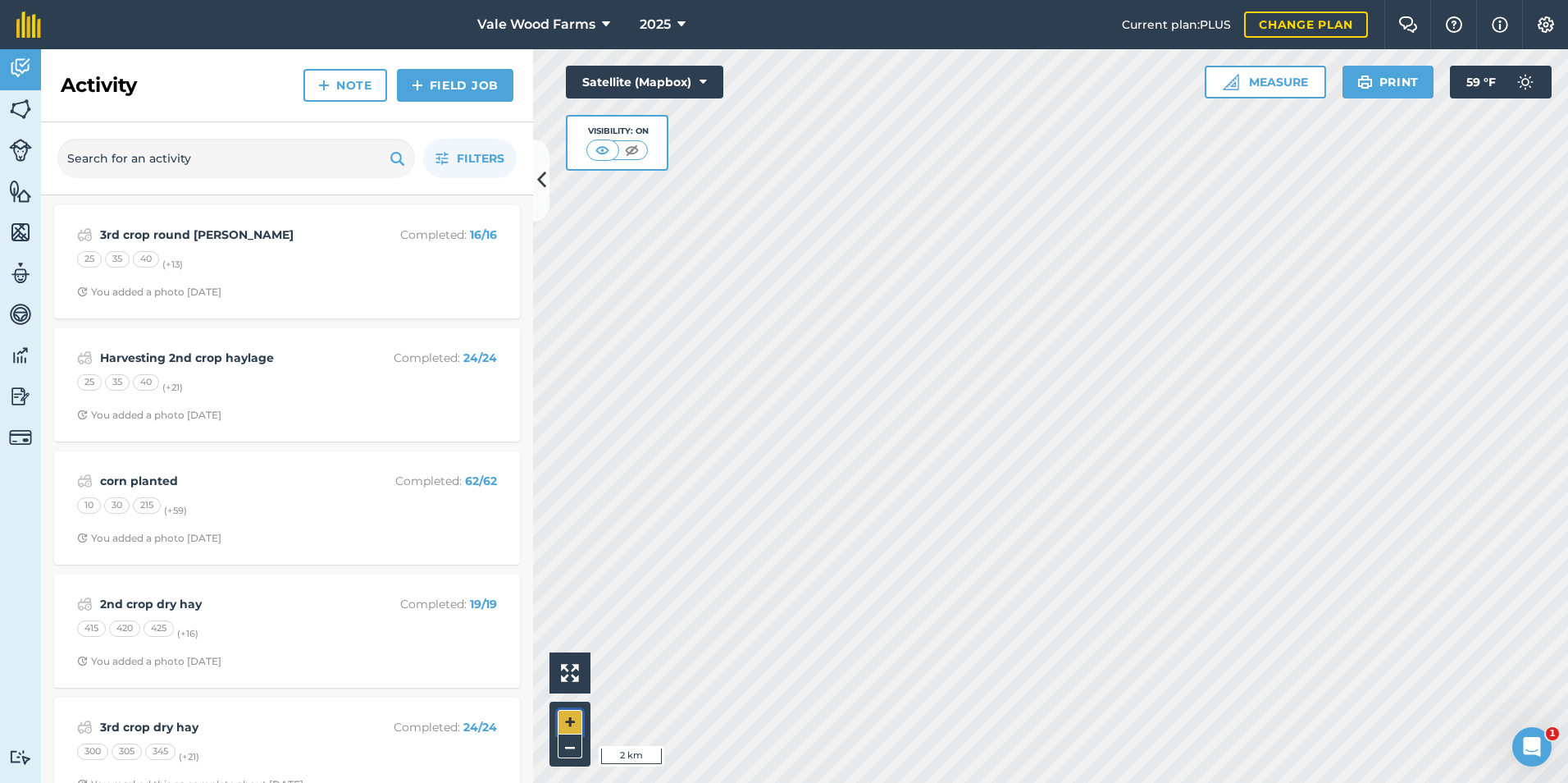
click at [565, 714] on button "+" at bounding box center [570, 722] width 25 height 25
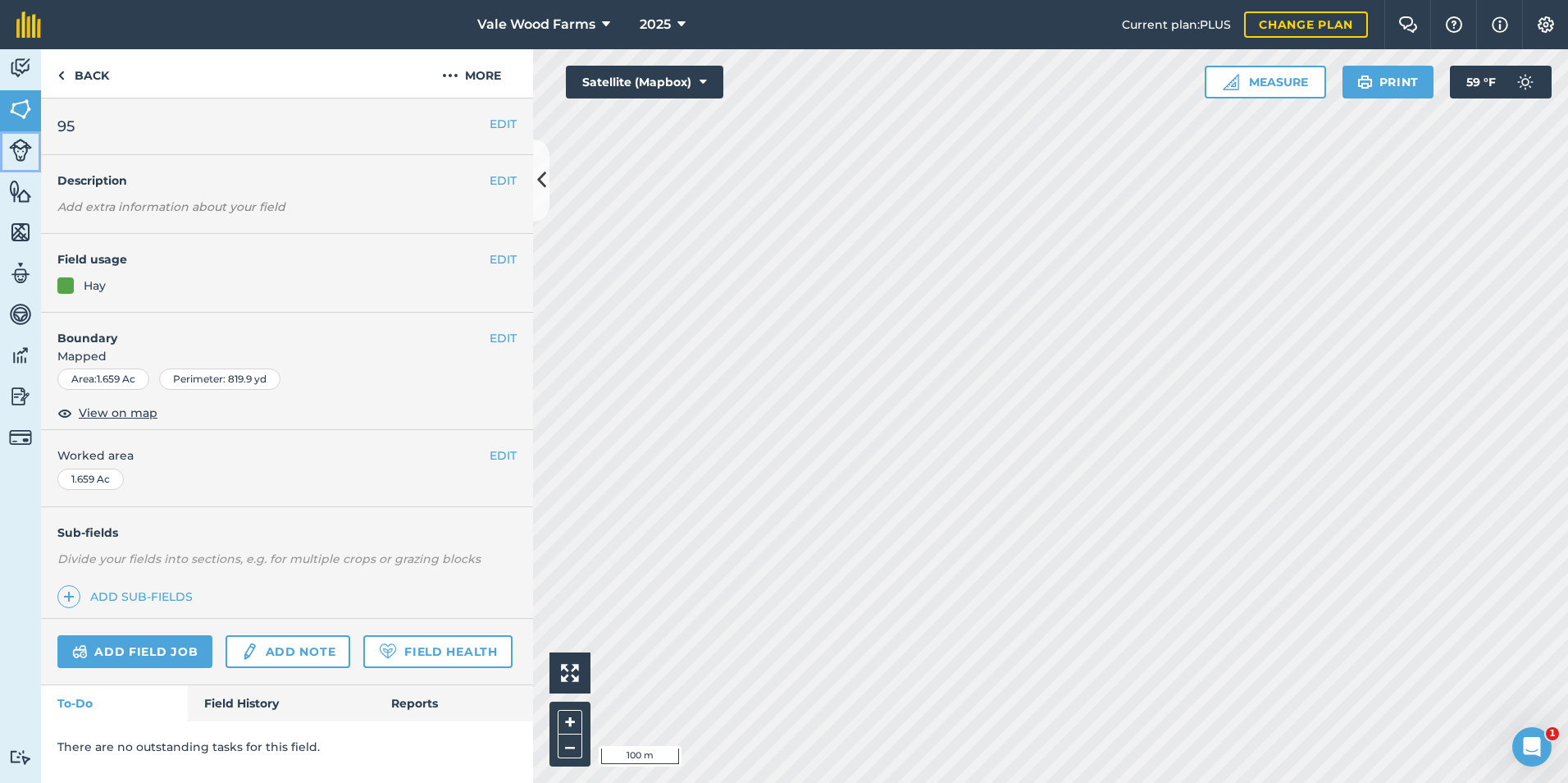
click at [20, 158] on img at bounding box center [20, 150] width 23 height 23
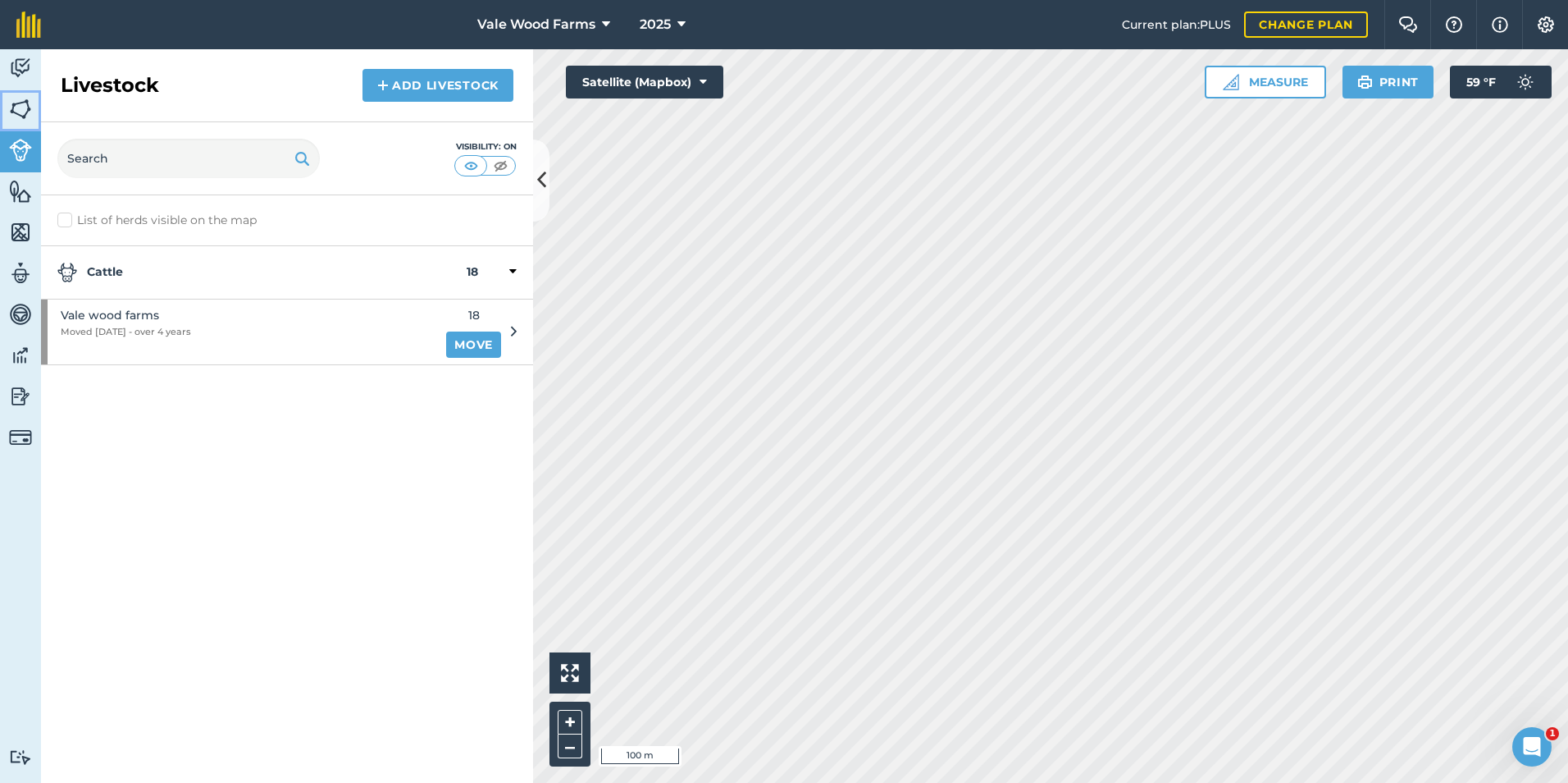
click at [19, 110] on img at bounding box center [20, 110] width 23 height 25
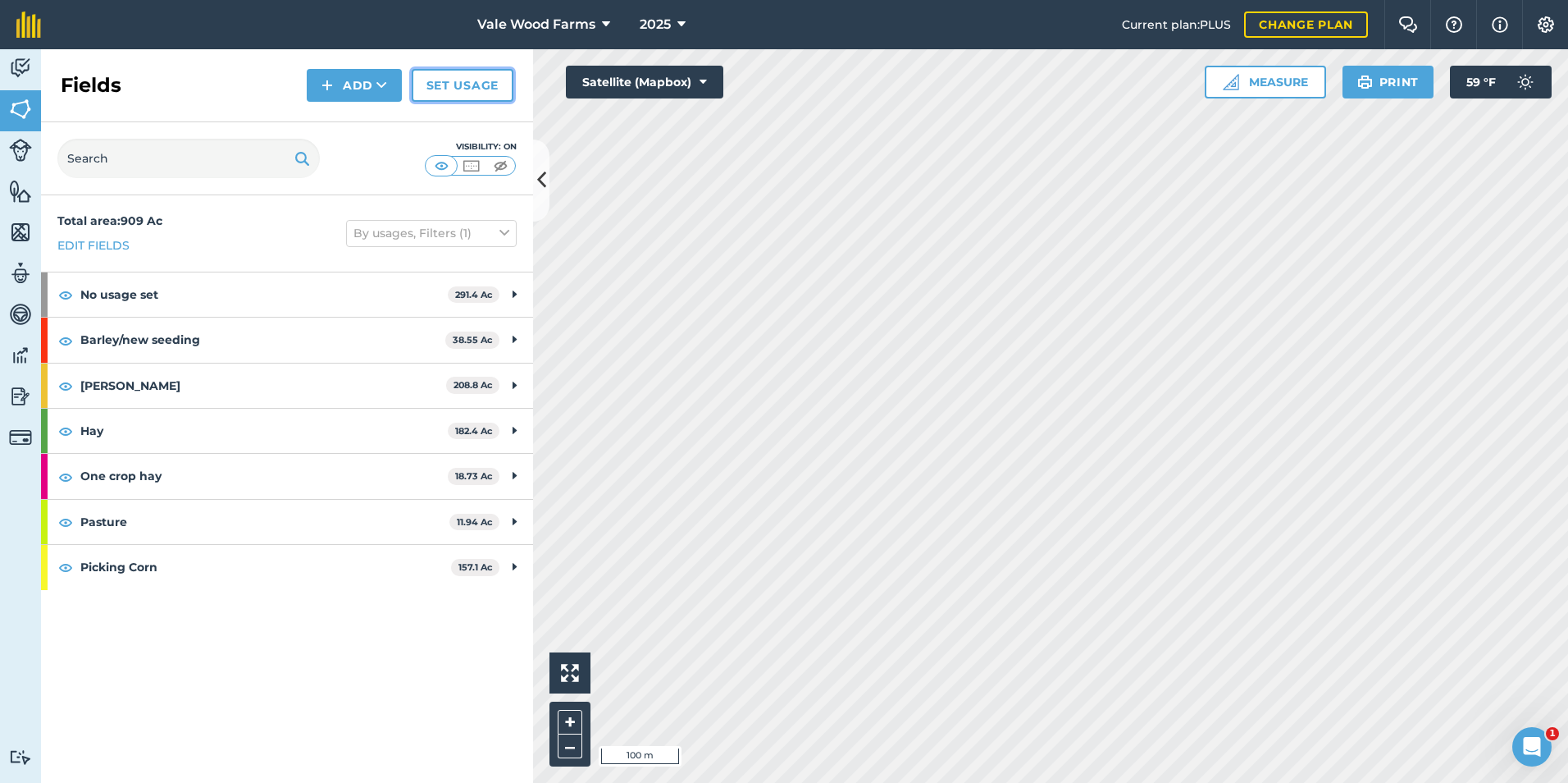
click at [450, 84] on link "Set usage" at bounding box center [463, 86] width 102 height 33
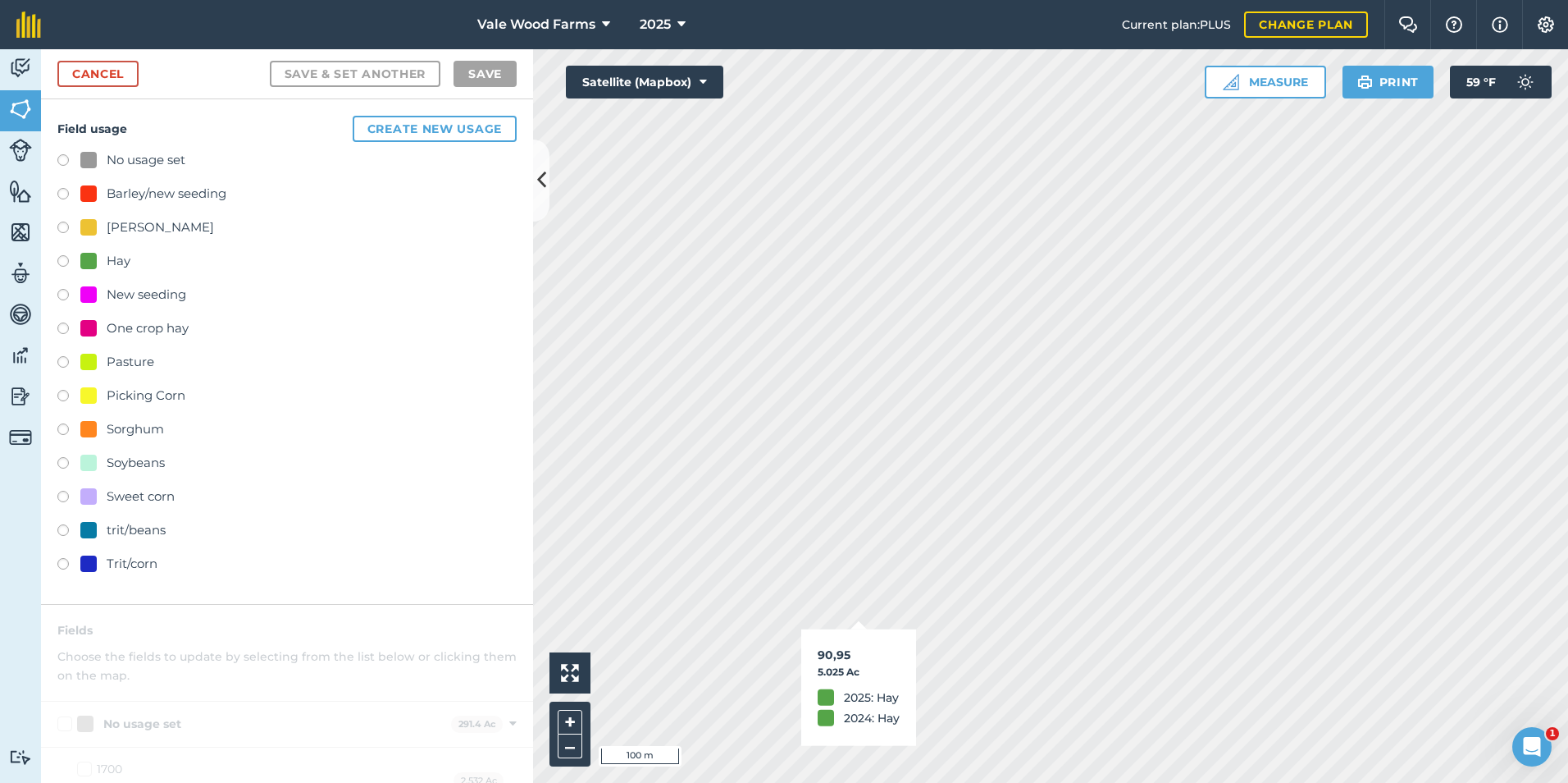
checkbox input "true"
checkbox input "false"
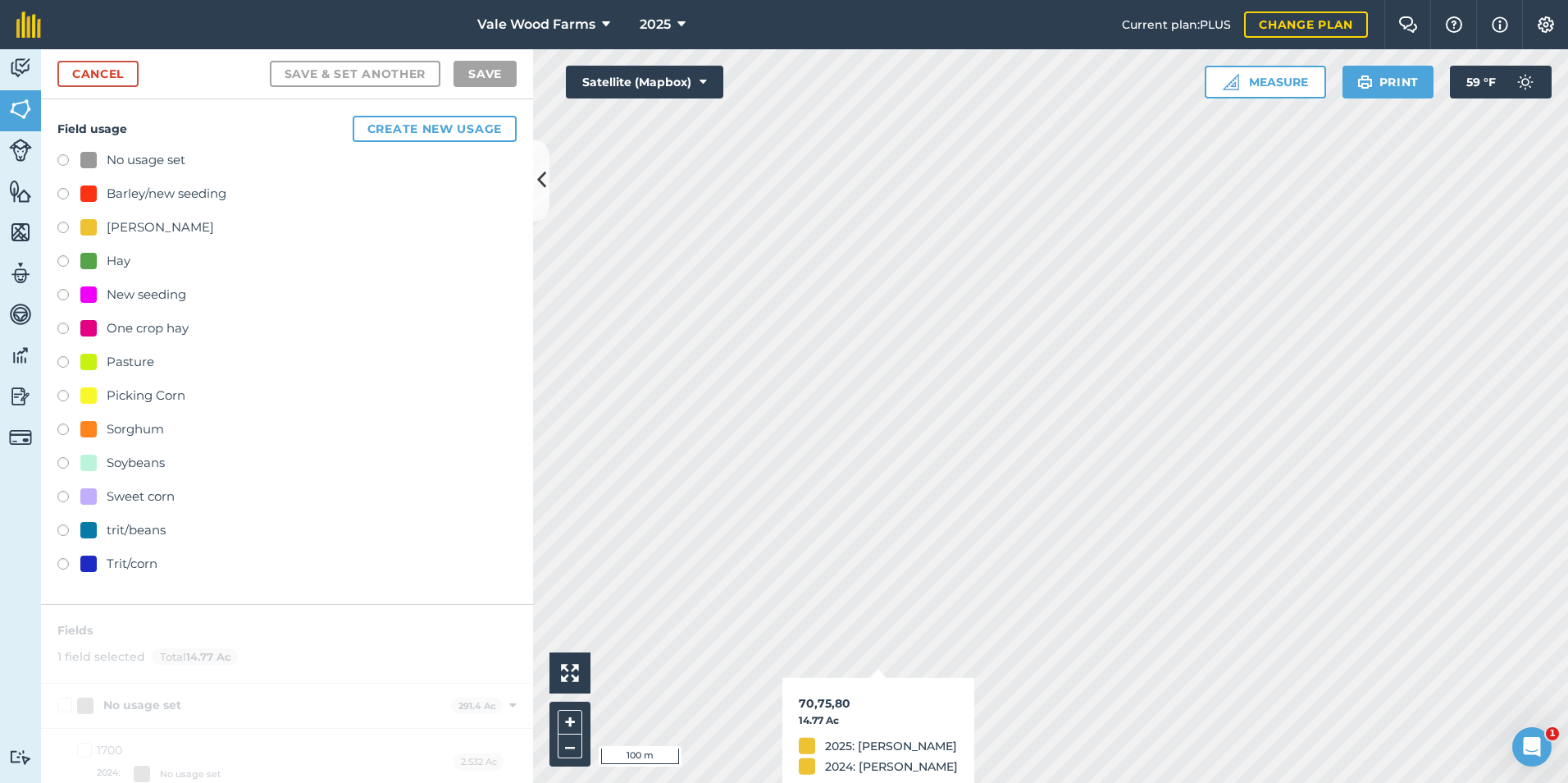
checkbox input "false"
checkbox input "true"
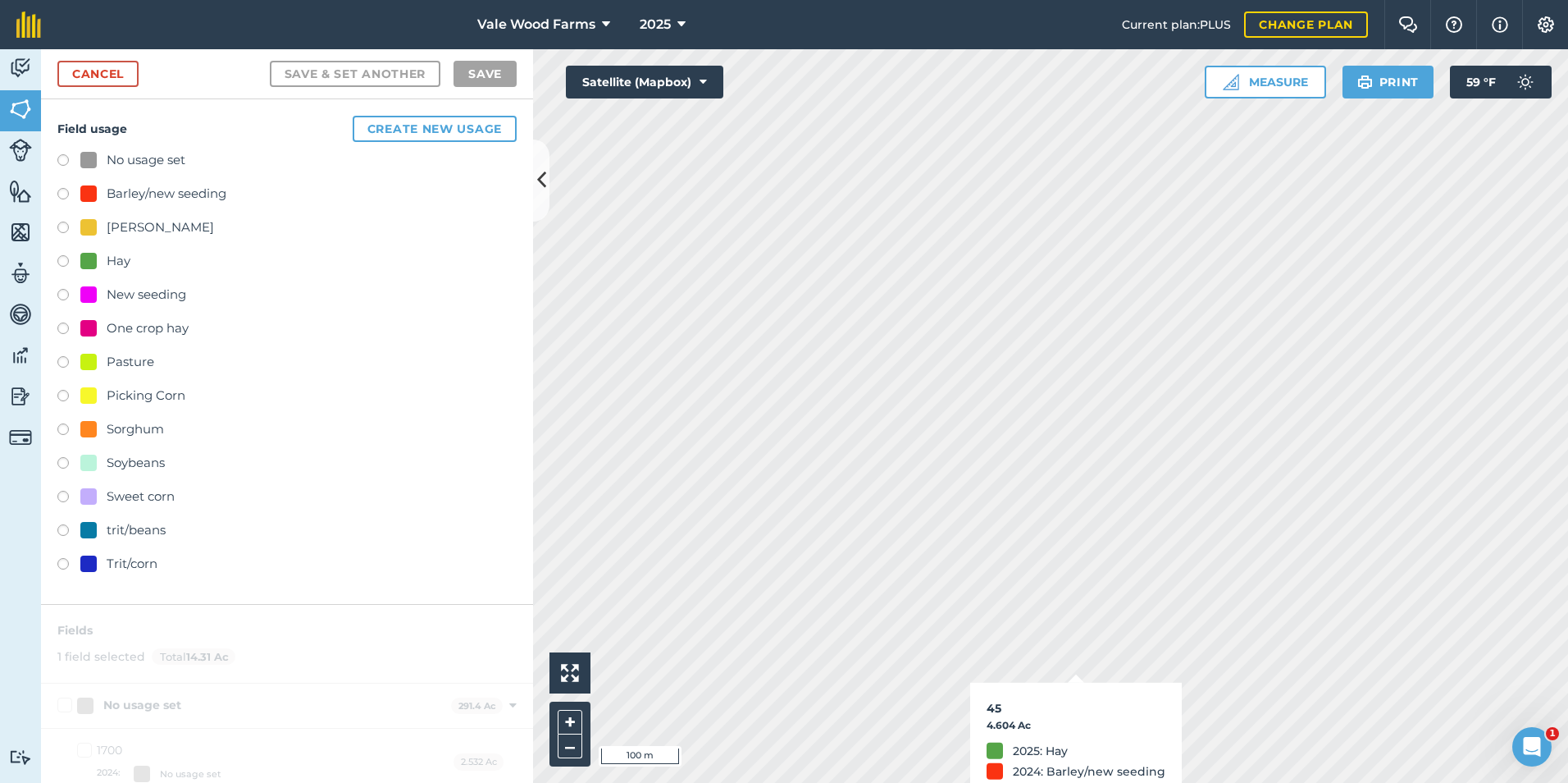
checkbox input "true"
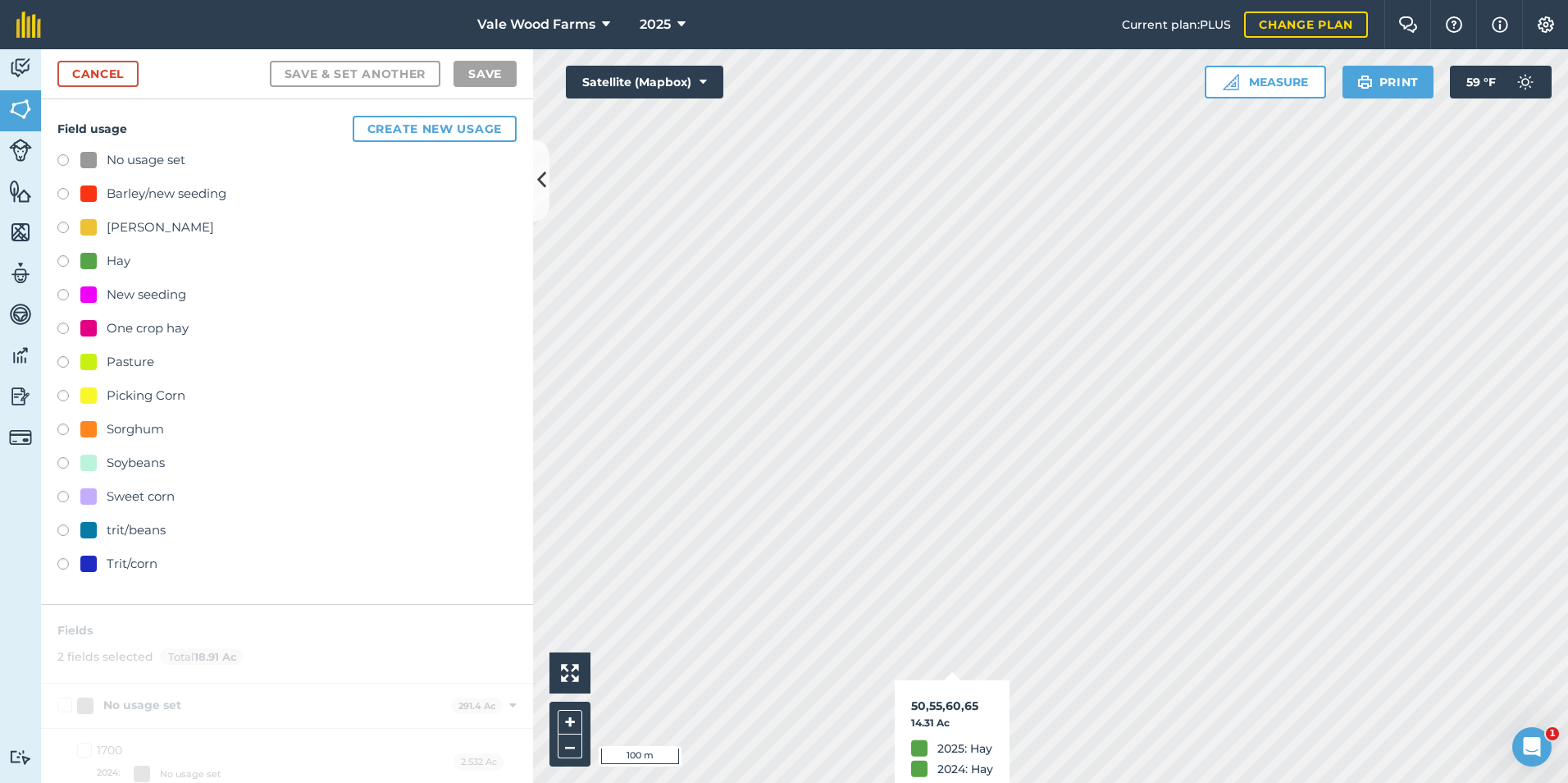
checkbox input "false"
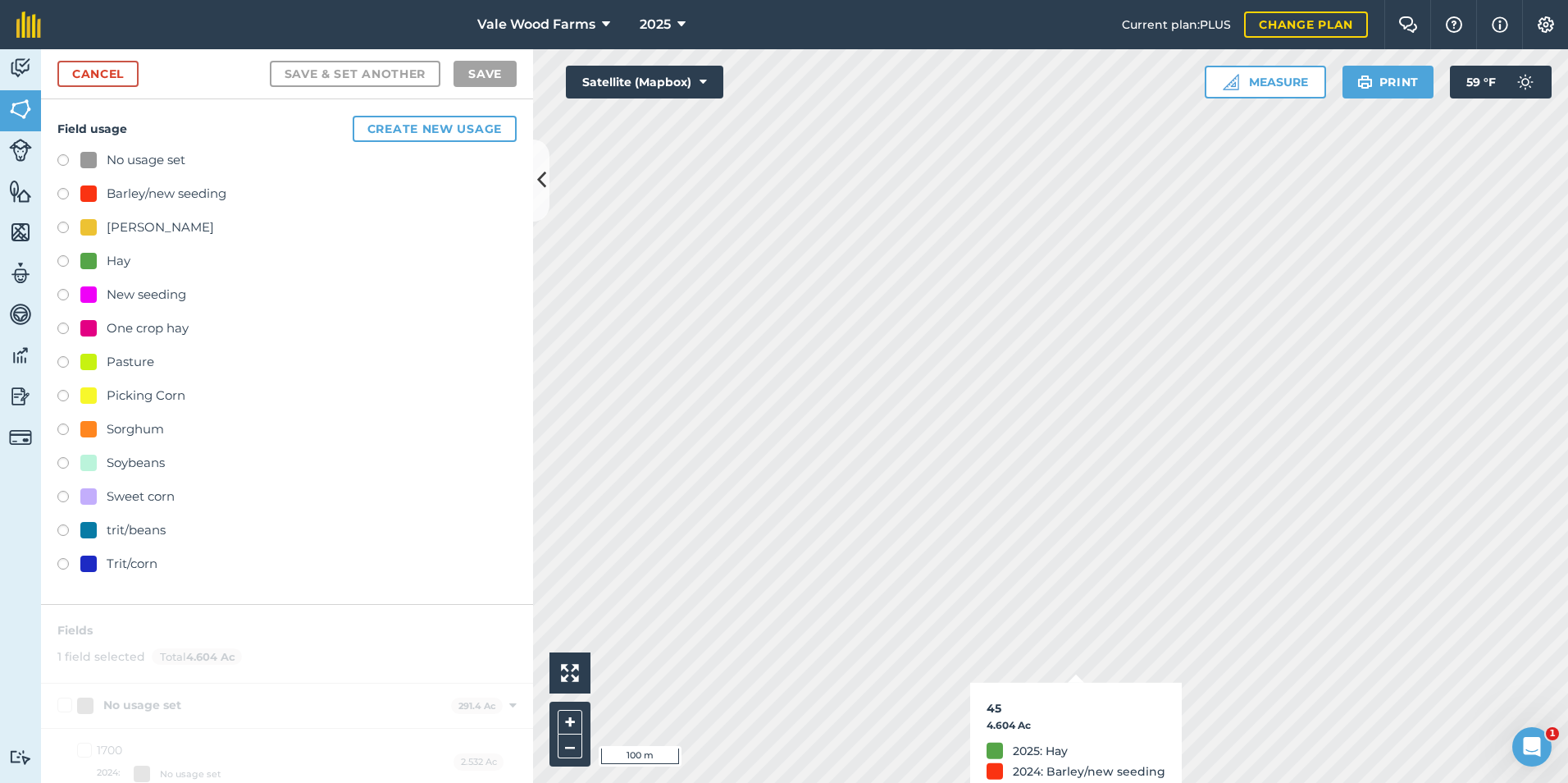
checkbox input "false"
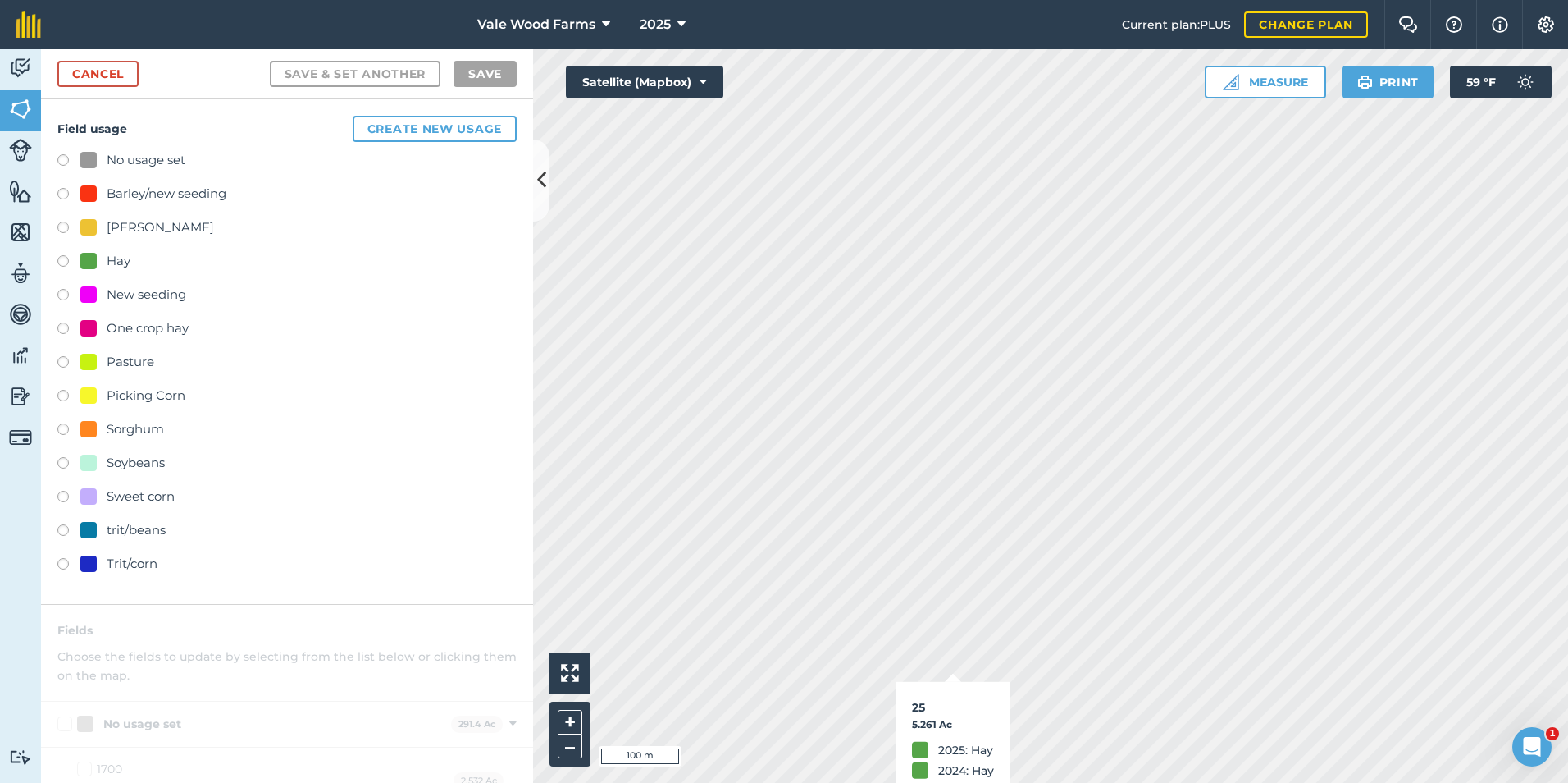
checkbox input "true"
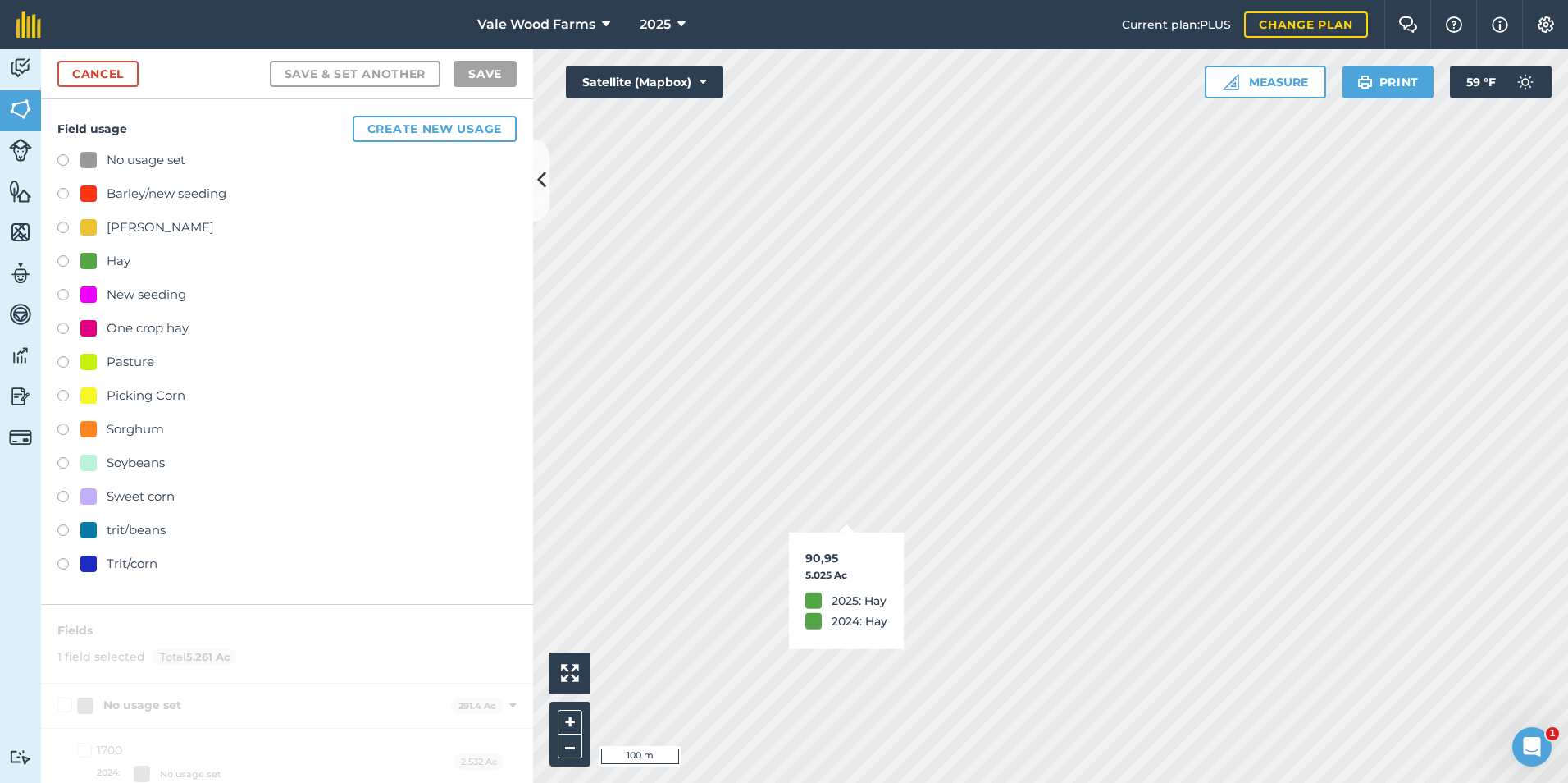
checkbox input "true"
click at [1567, 535] on html "Vale Wood Farms 2025 Current plan : PLUS Change plan Farm Chat Help Info Settin…" at bounding box center [784, 391] width 1568 height 783
click at [1441, 782] on html "Vale Wood Farms 2025 Current plan : PLUS Change plan Farm Chat Help Info Settin…" at bounding box center [784, 391] width 1568 height 783
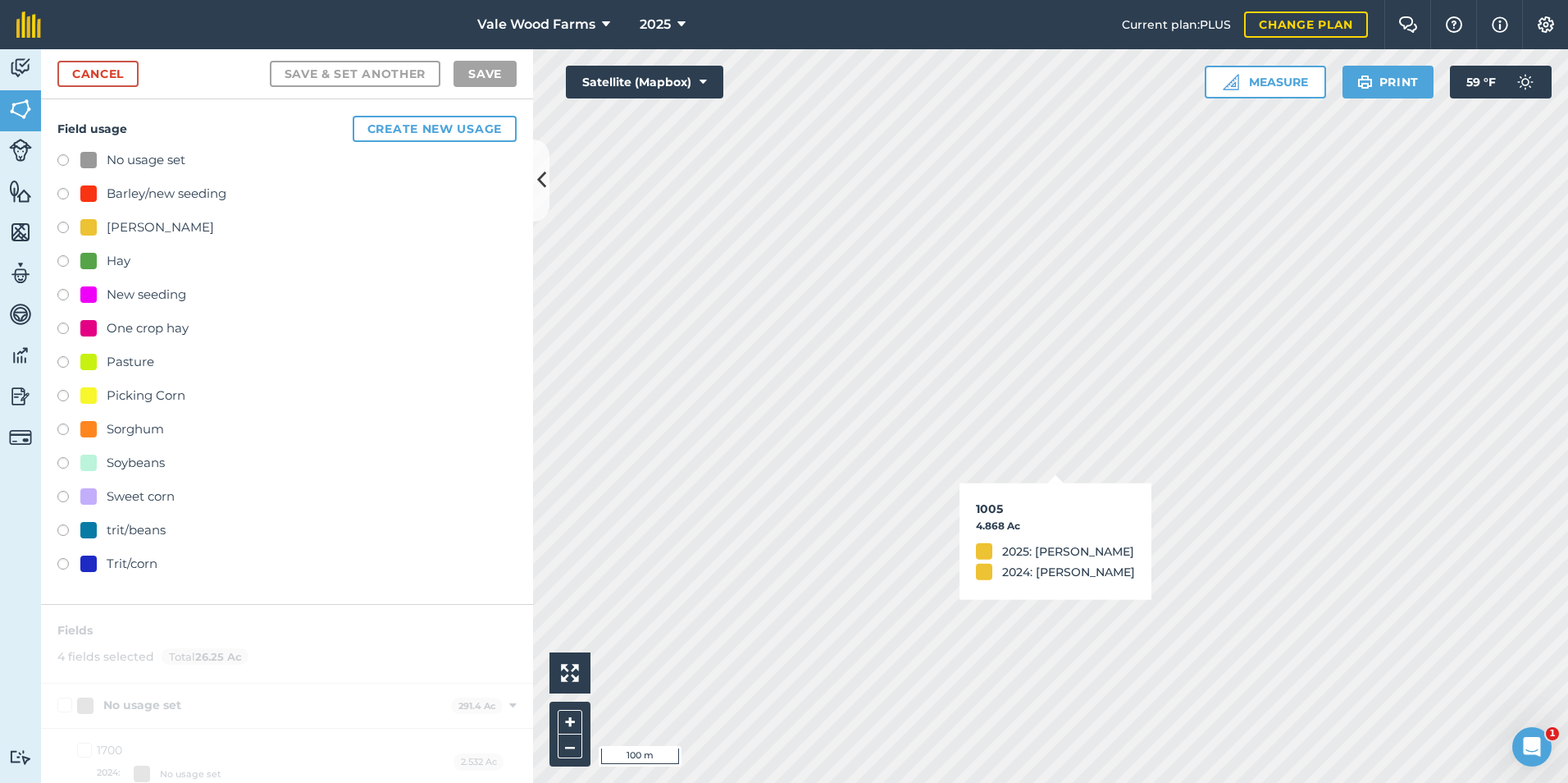
checkbox input "true"
checkbox input "false"
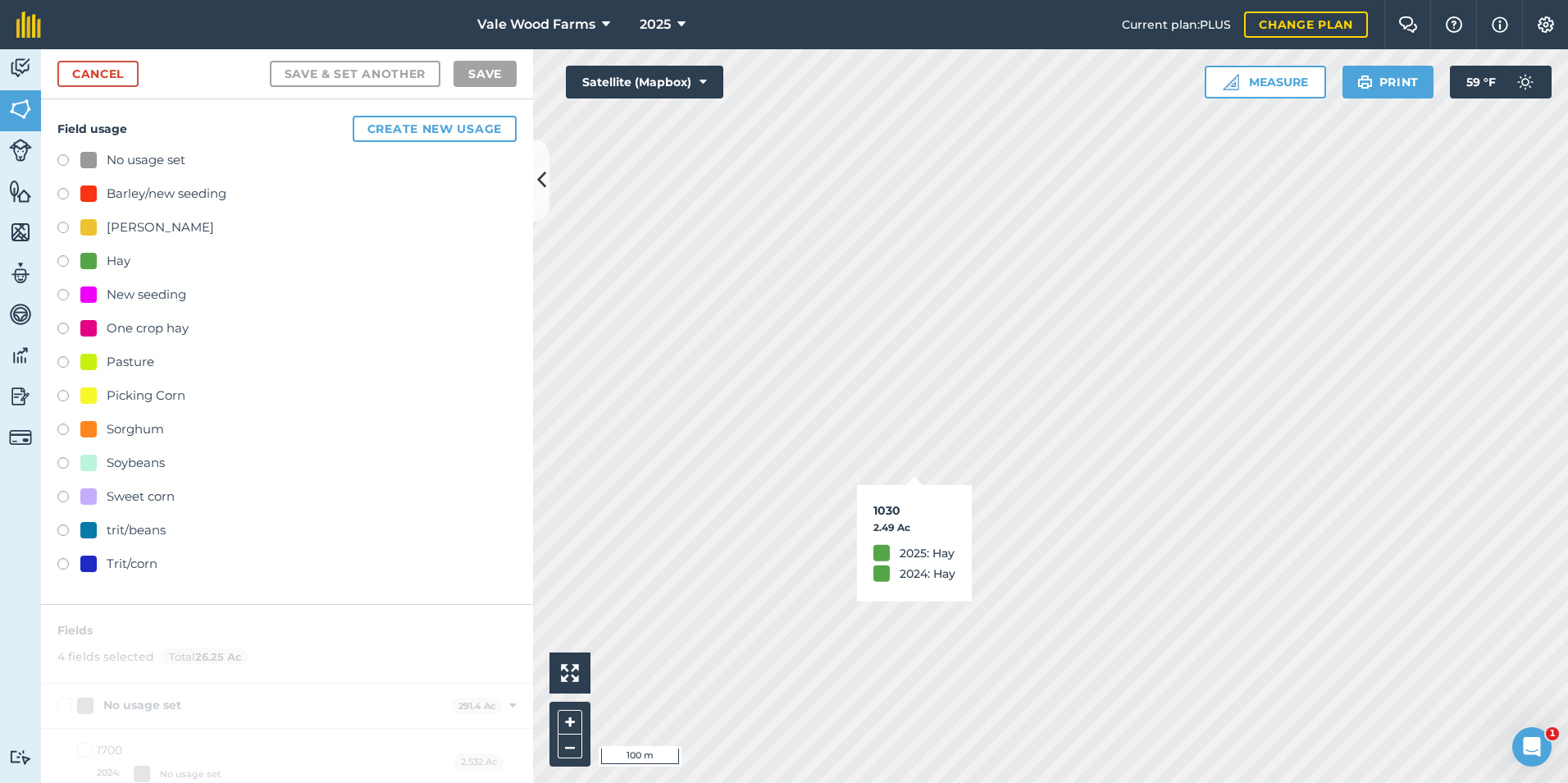
checkbox input "true"
checkbox input "false"
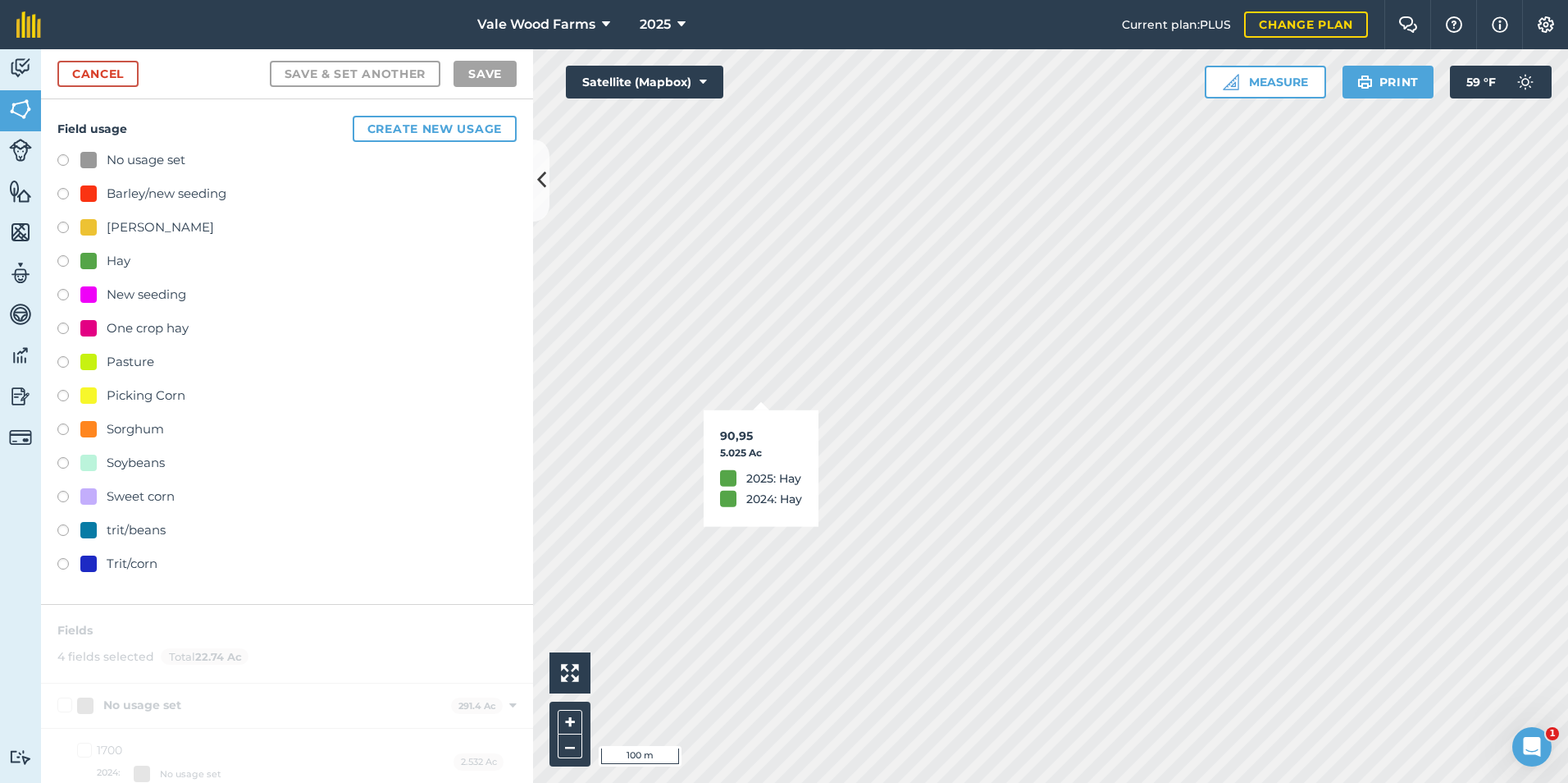
checkbox input "false"
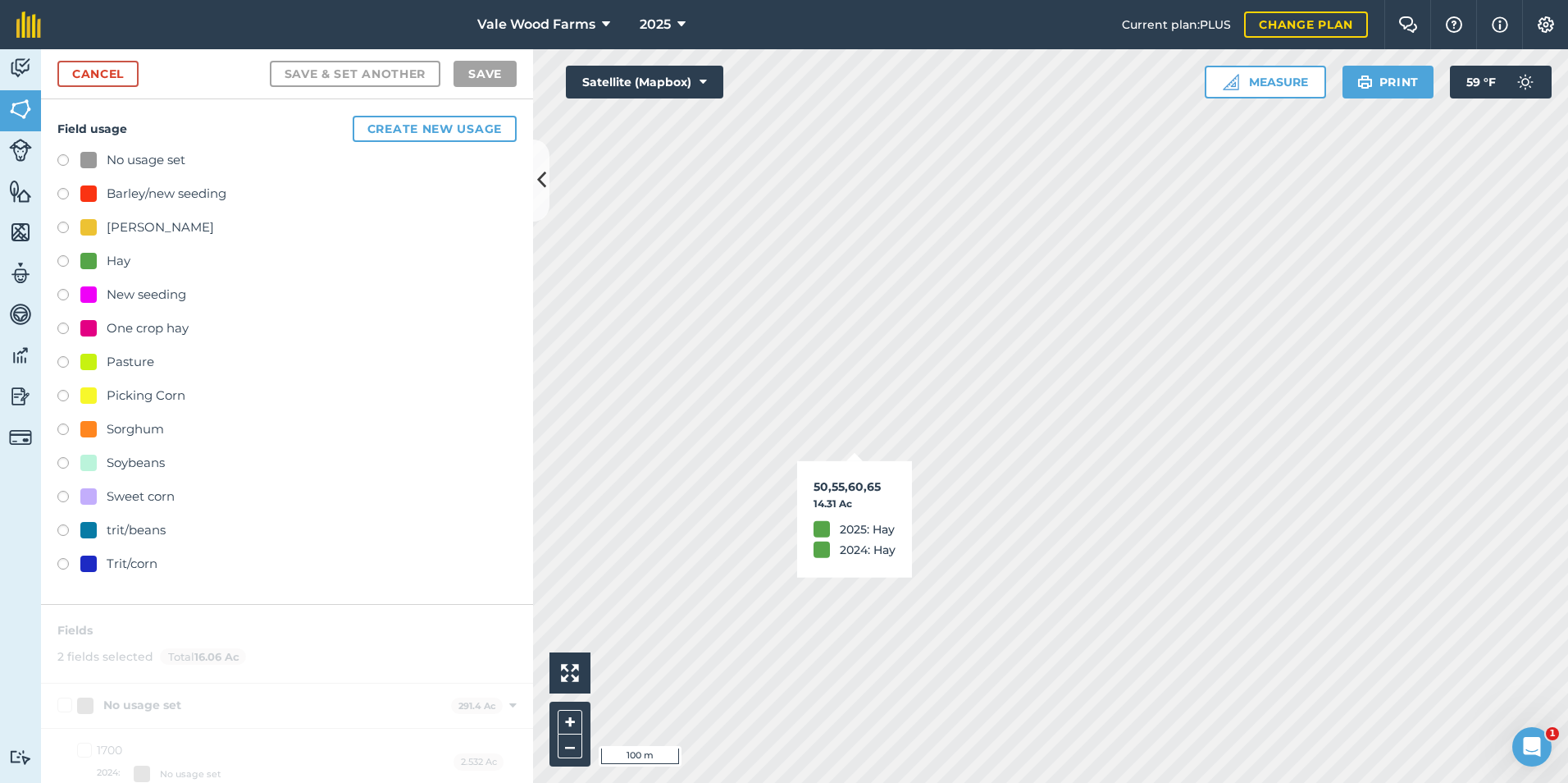
checkbox input "false"
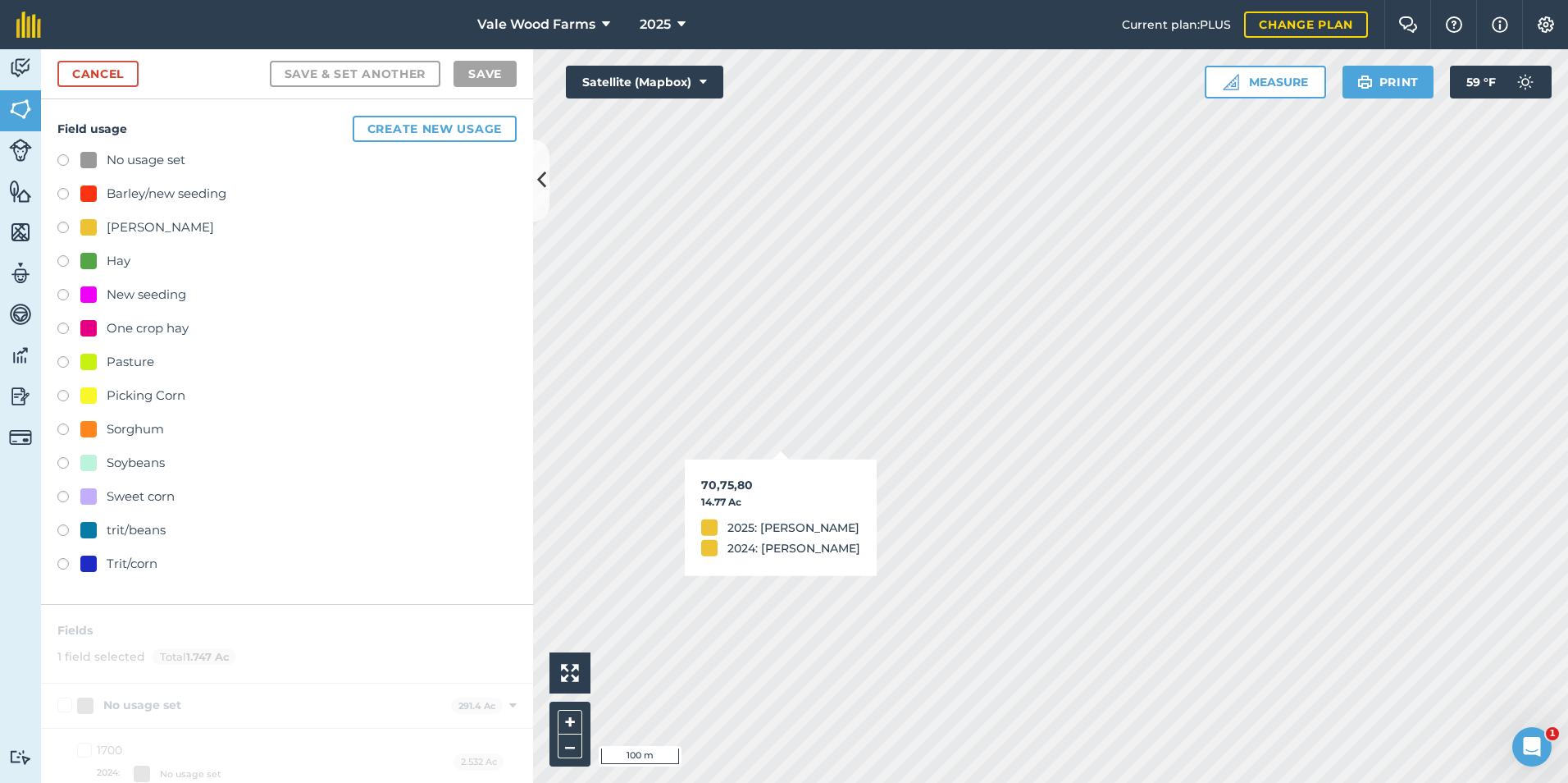
checkbox input "true"
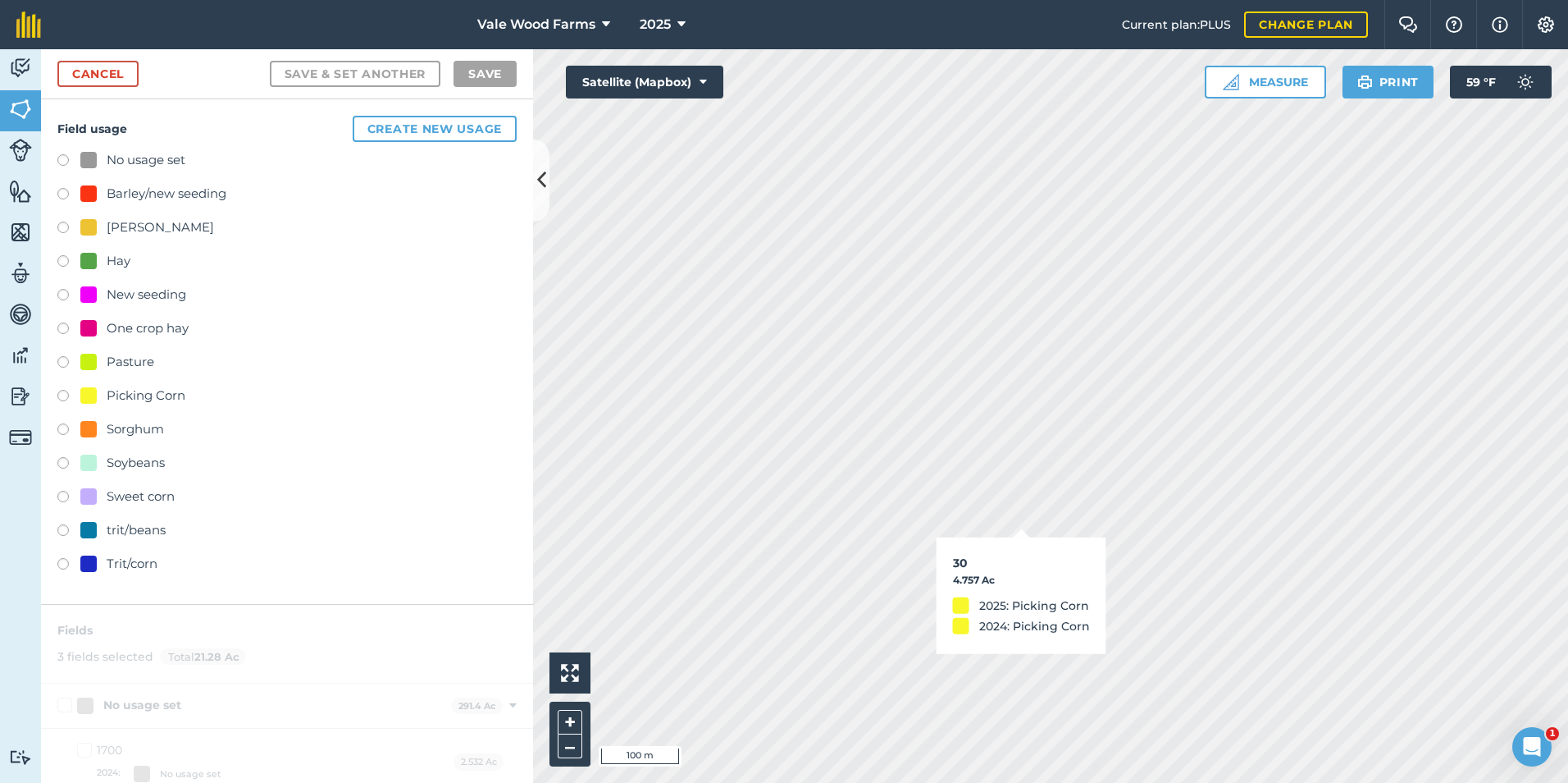
checkbox input "false"
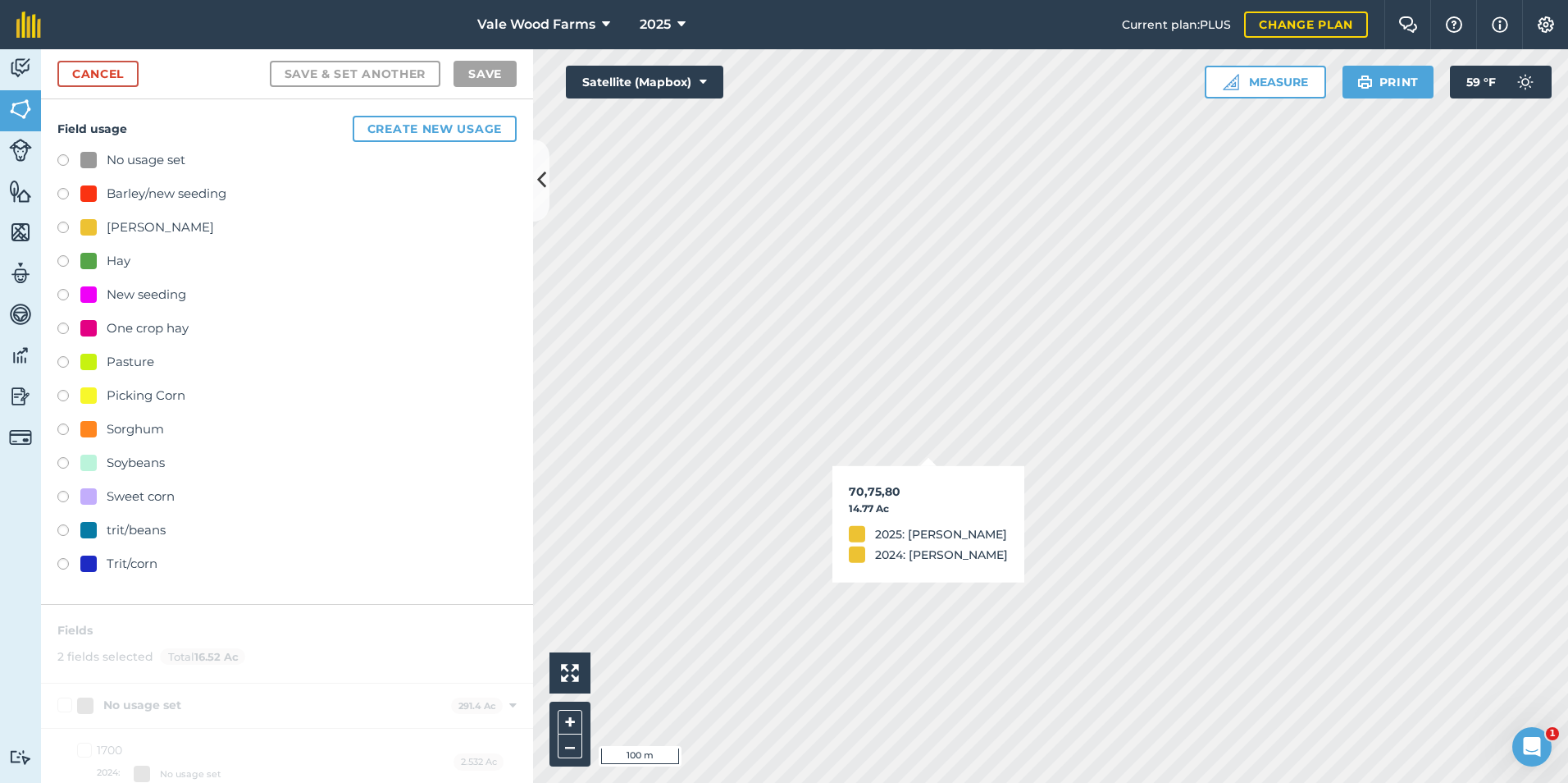
checkbox input "false"
click at [1187, 782] on html "Vale Wood Farms 2025 Current plan : PLUS Change plan Farm Chat Help Info Settin…" at bounding box center [784, 391] width 1568 height 783
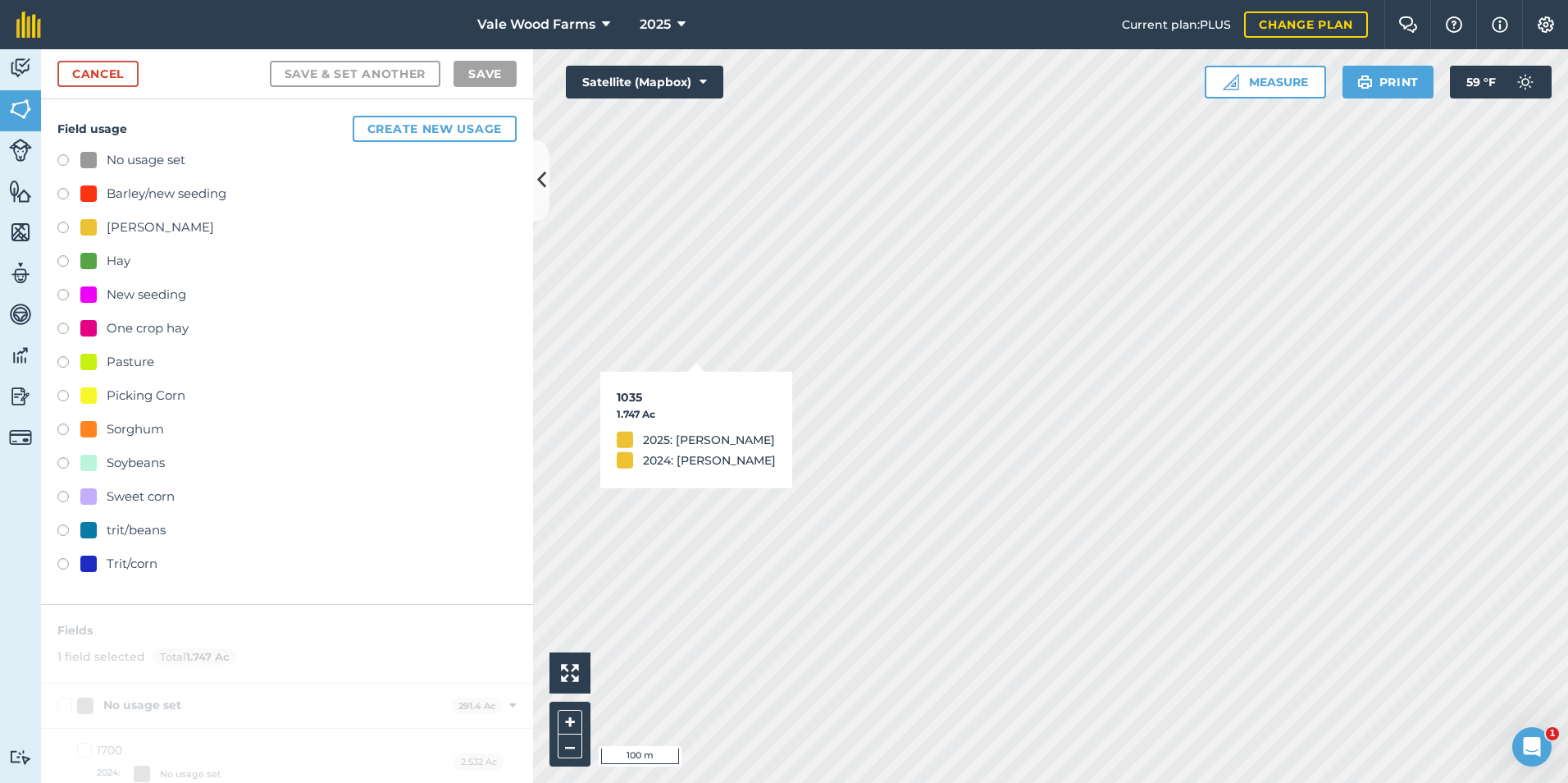
checkbox input "false"
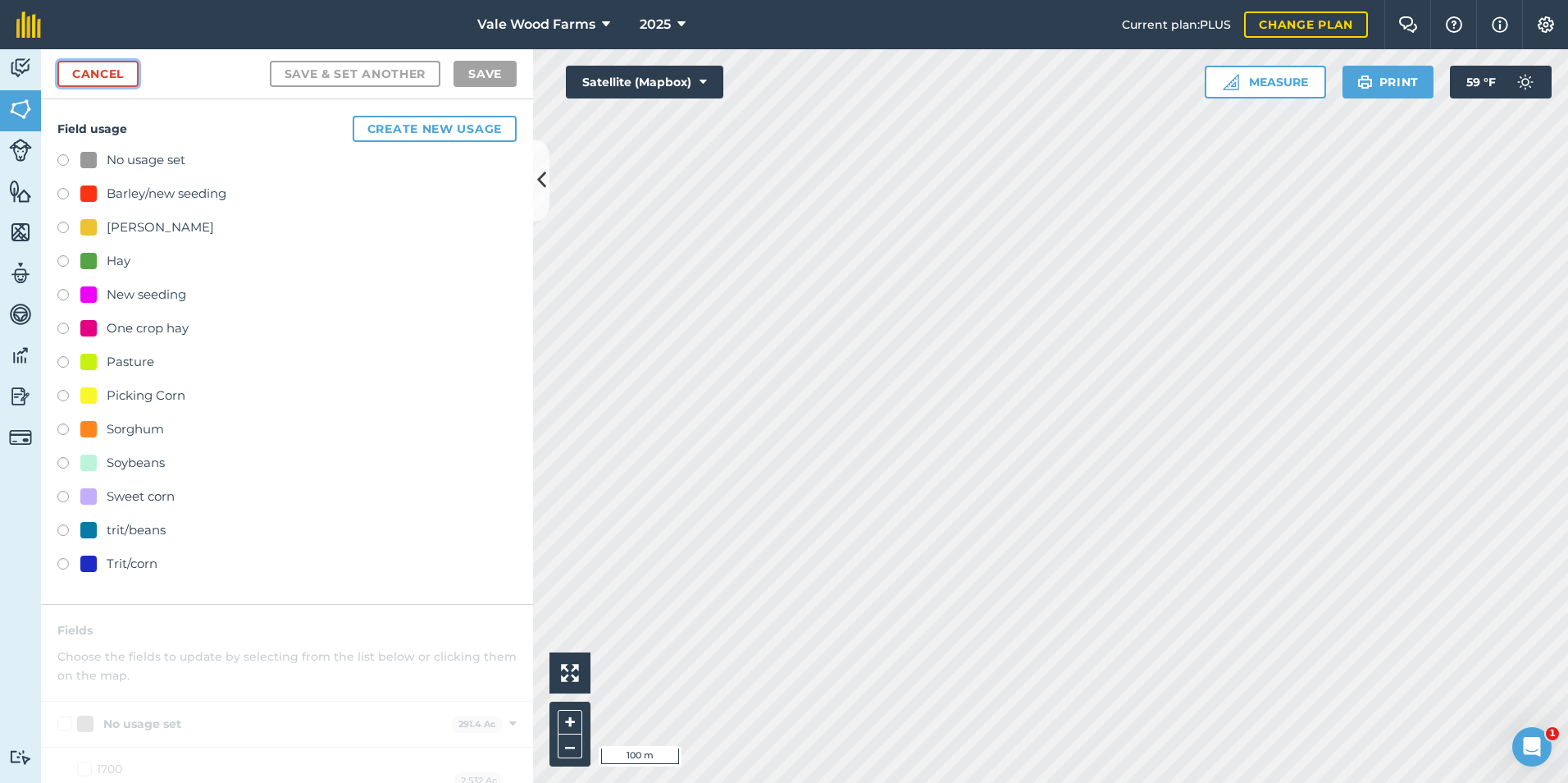
click at [116, 74] on link "Cancel" at bounding box center [98, 73] width 81 height 26
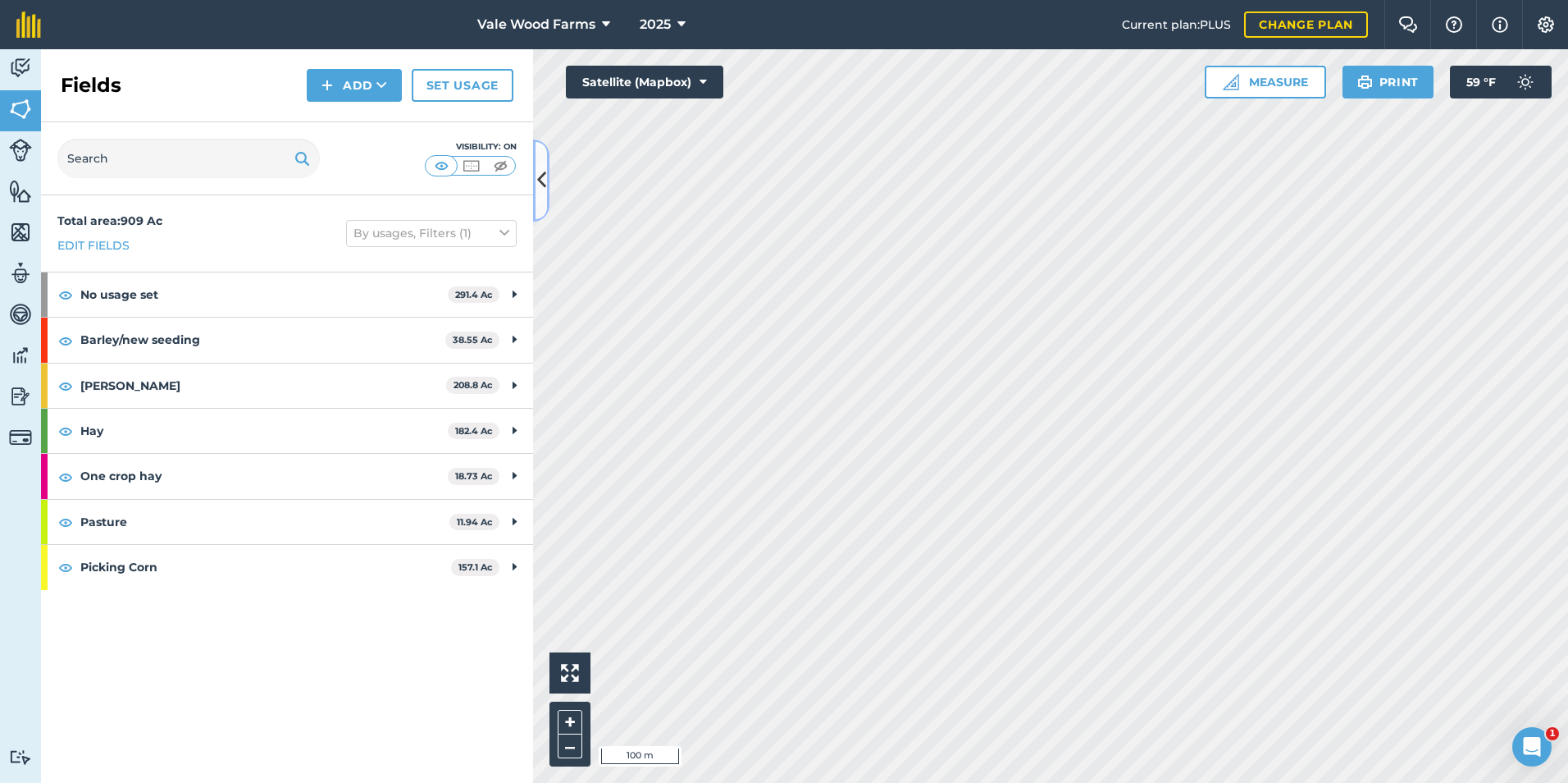
click at [542, 193] on icon at bounding box center [541, 180] width 9 height 29
